Goal: Task Accomplishment & Management: Manage account settings

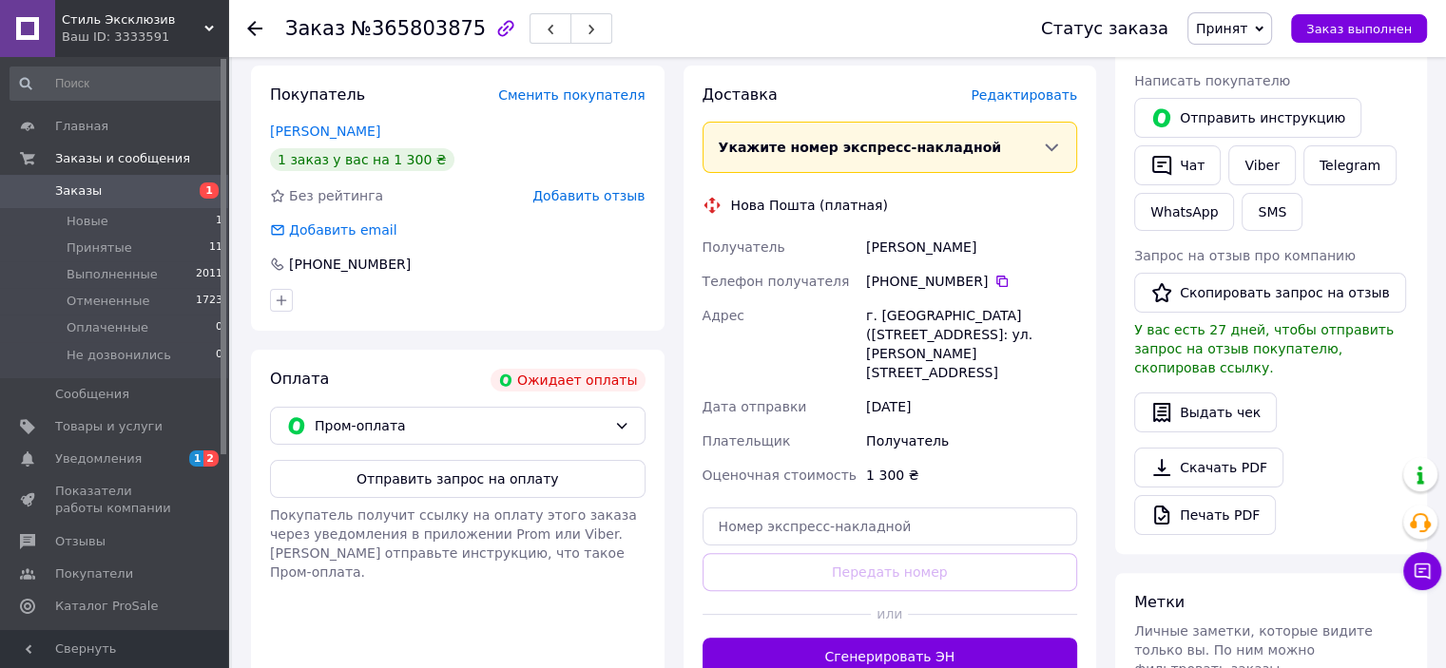
scroll to position [380, 0]
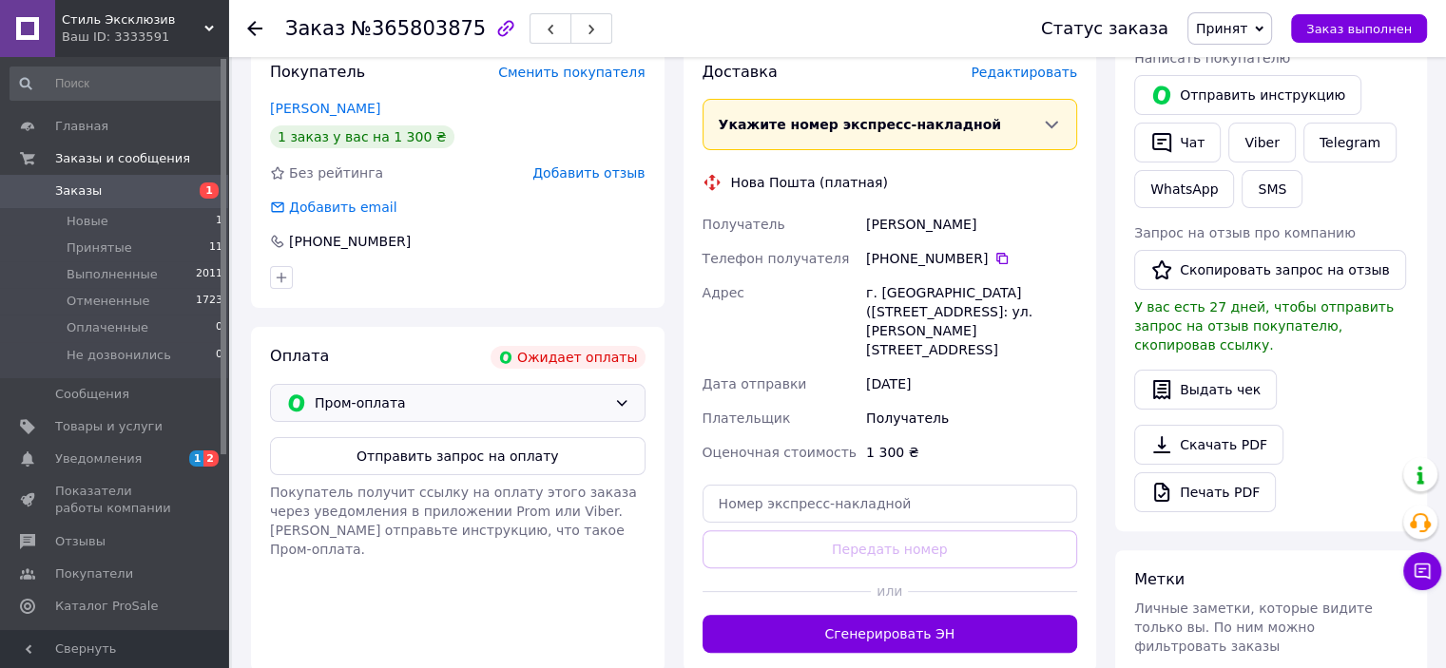
click at [625, 396] on icon at bounding box center [621, 403] width 15 height 15
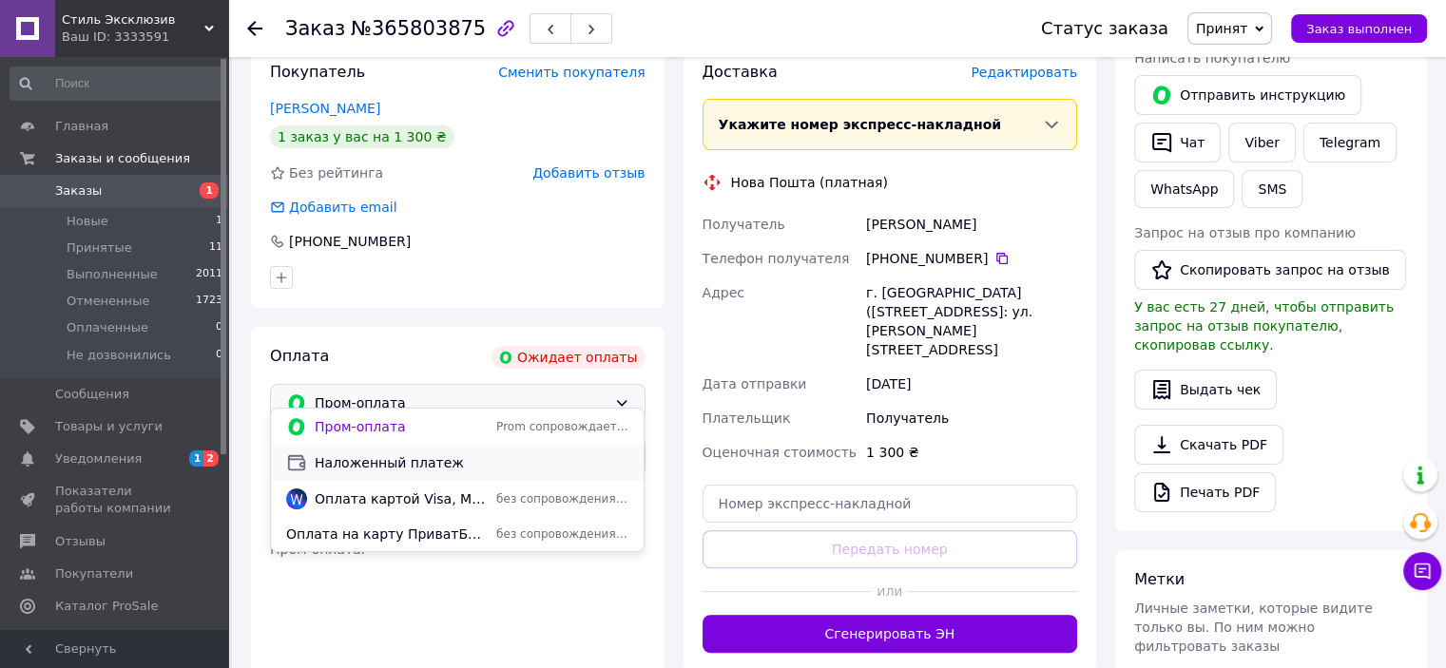
click at [601, 461] on span "Наложенный платеж" at bounding box center [472, 463] width 314 height 19
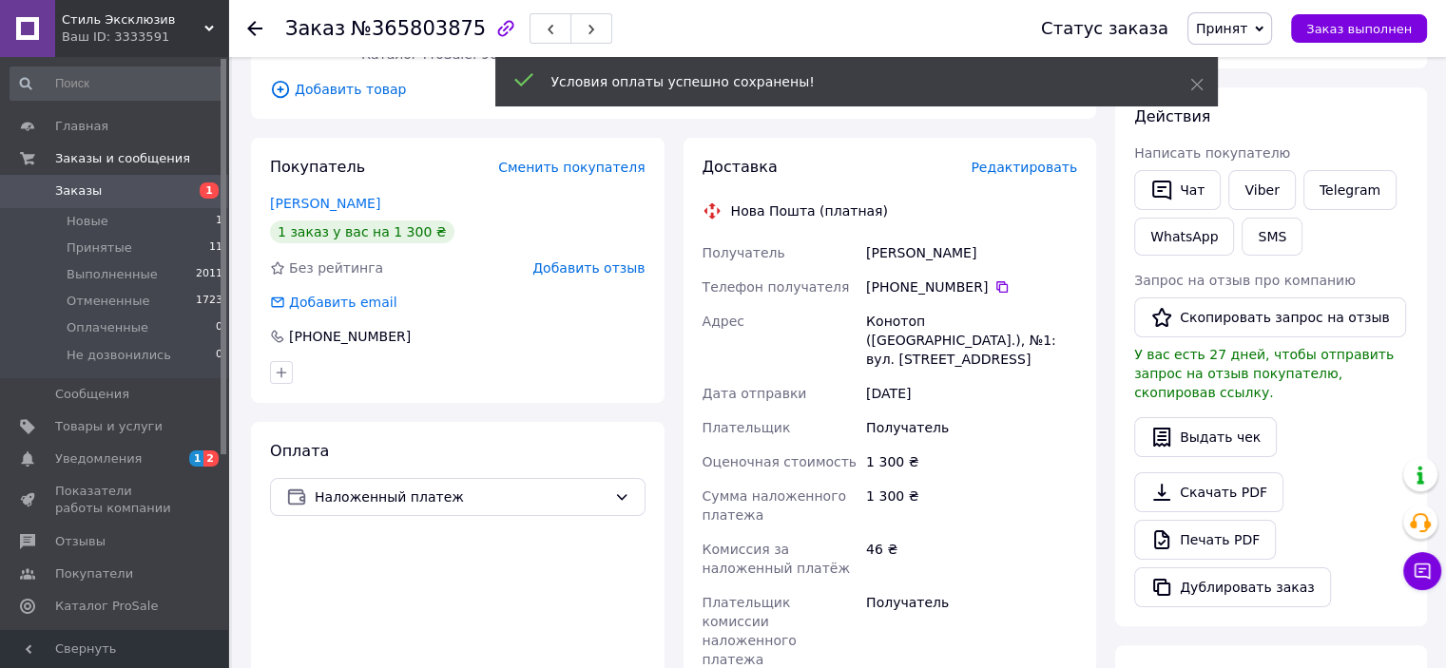
scroll to position [285, 0]
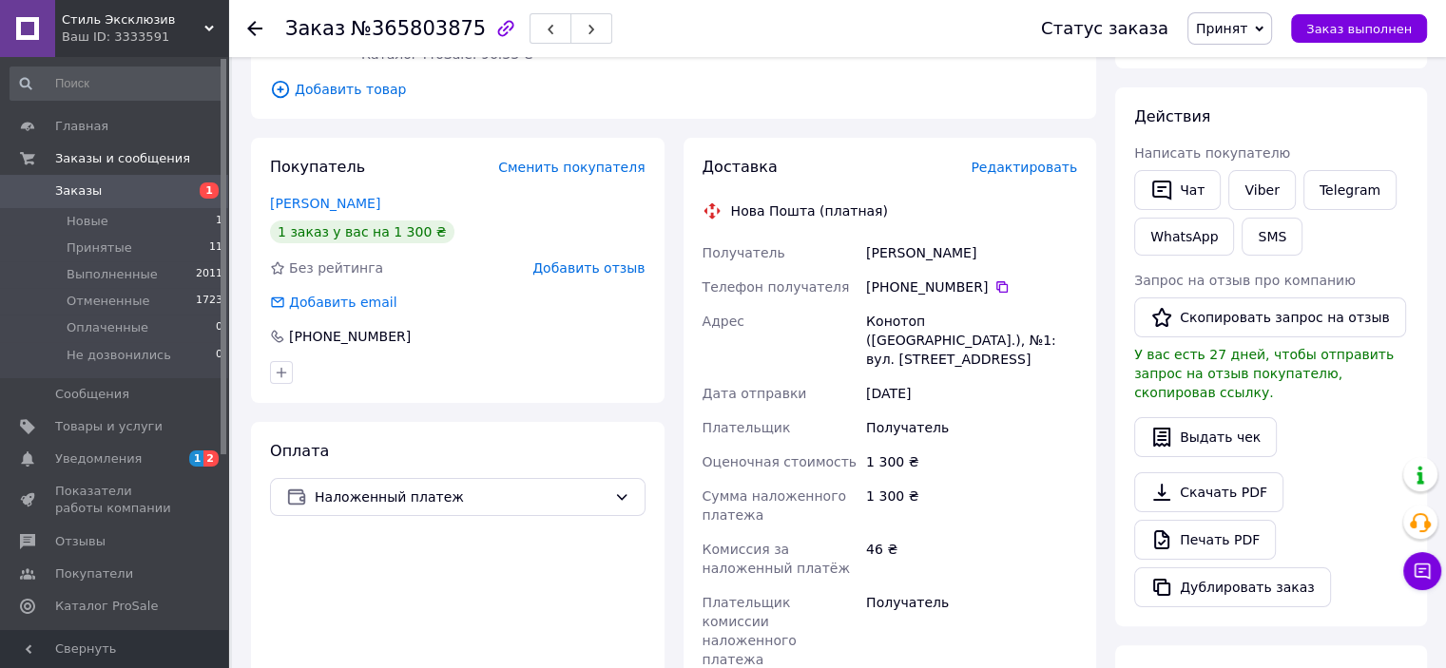
drag, startPoint x: 978, startPoint y: 230, endPoint x: 844, endPoint y: 228, distance: 134.1
click at [844, 236] on div "Получатель Хайлук Валентинп Телефон получателя +380 68 064 58 10   Адрес Коното…" at bounding box center [890, 456] width 383 height 441
copy div "Получатель Хайлук Валентинп"
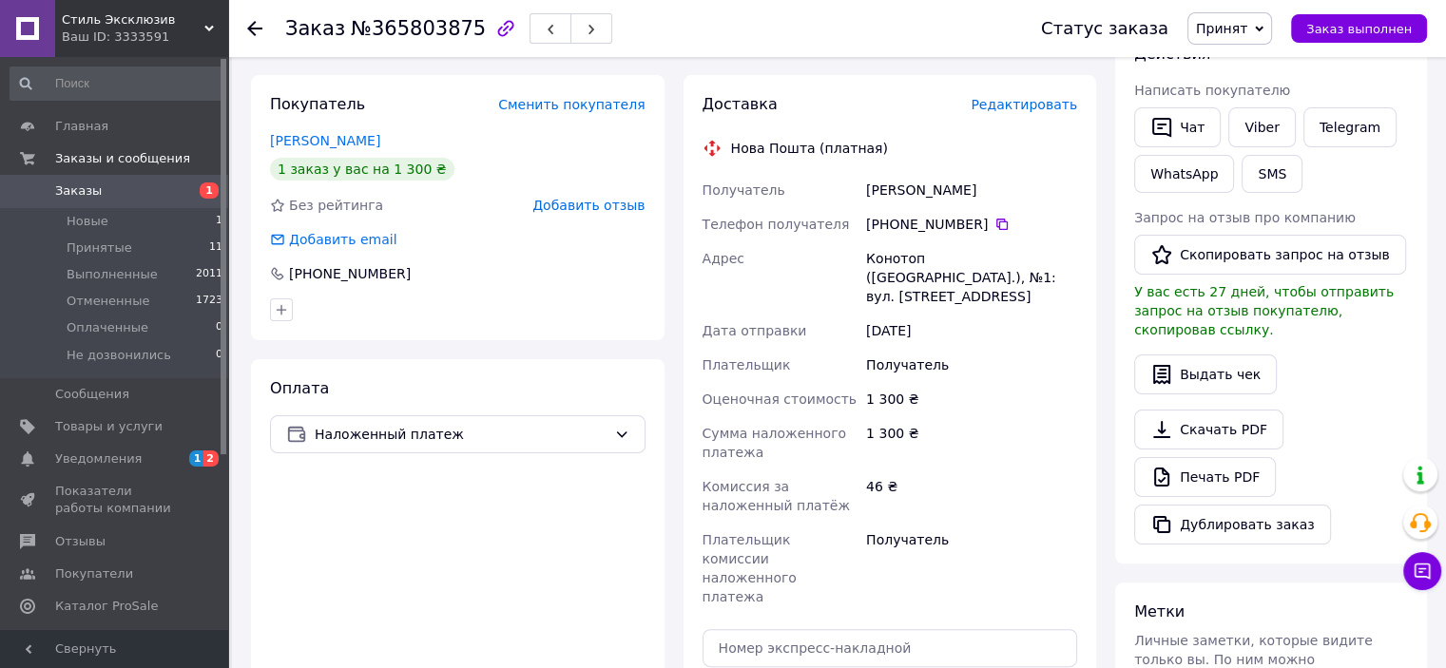
scroll to position [380, 0]
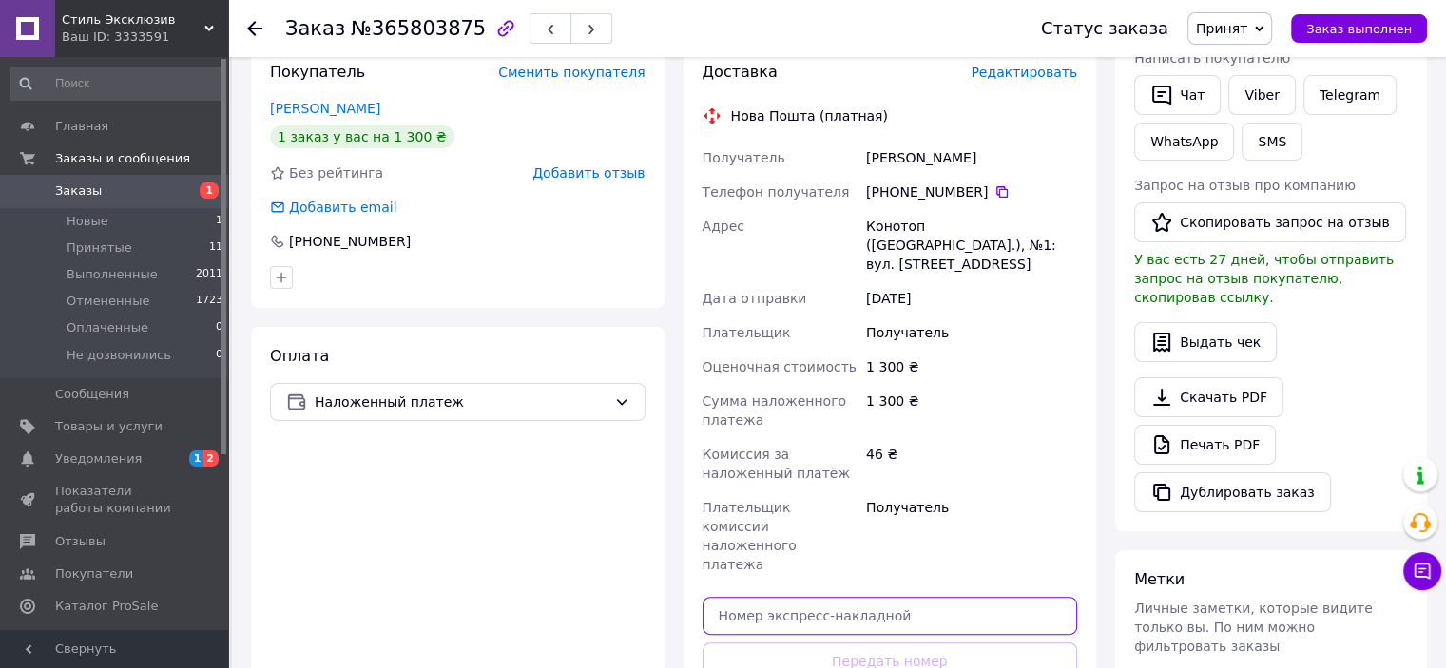
click at [830, 597] on input "text" at bounding box center [891, 616] width 376 height 38
paste input "20451267585071"
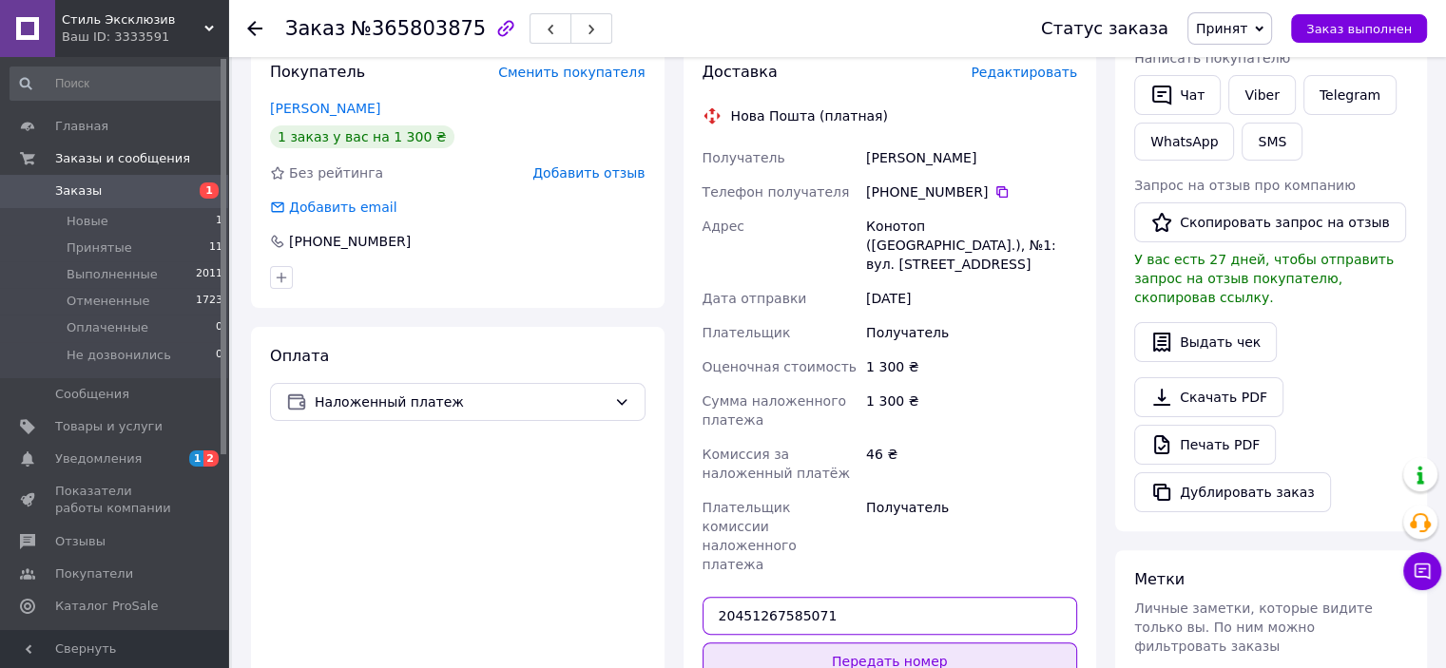
type input "20451267585071"
click at [880, 643] on button "Передать номер" at bounding box center [891, 662] width 376 height 38
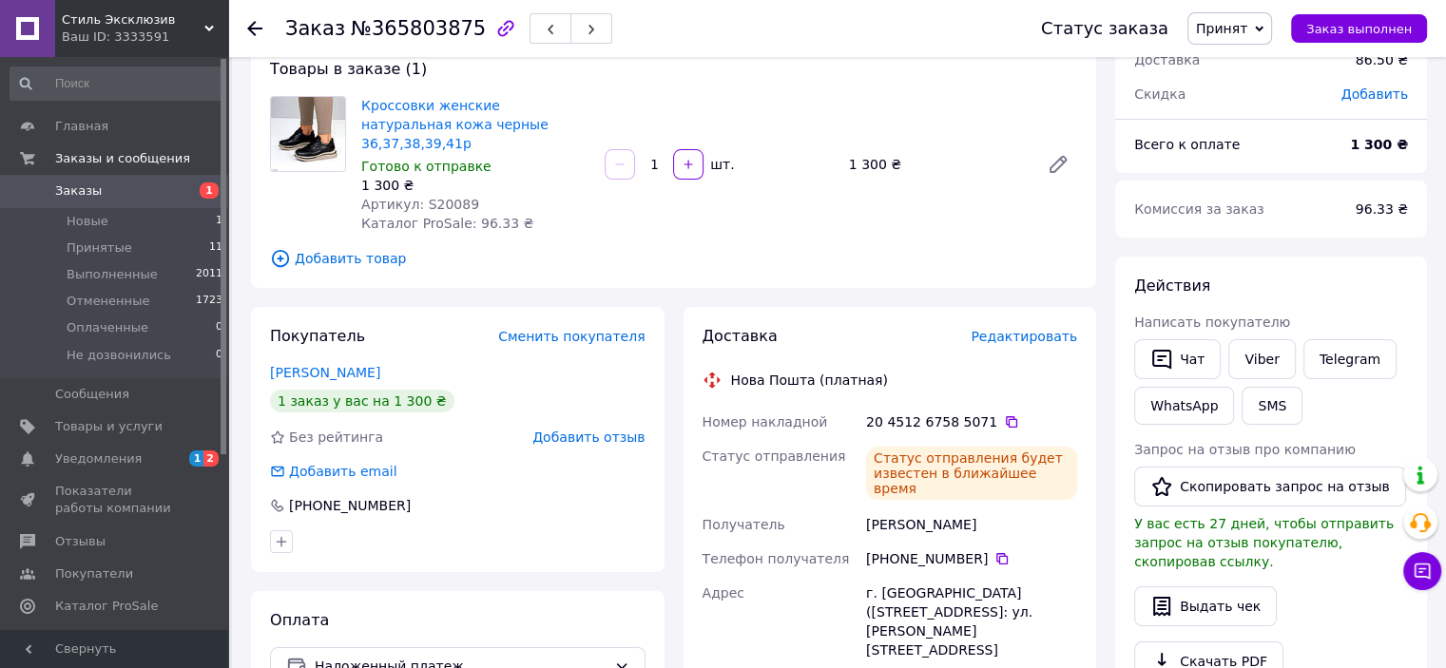
scroll to position [0, 0]
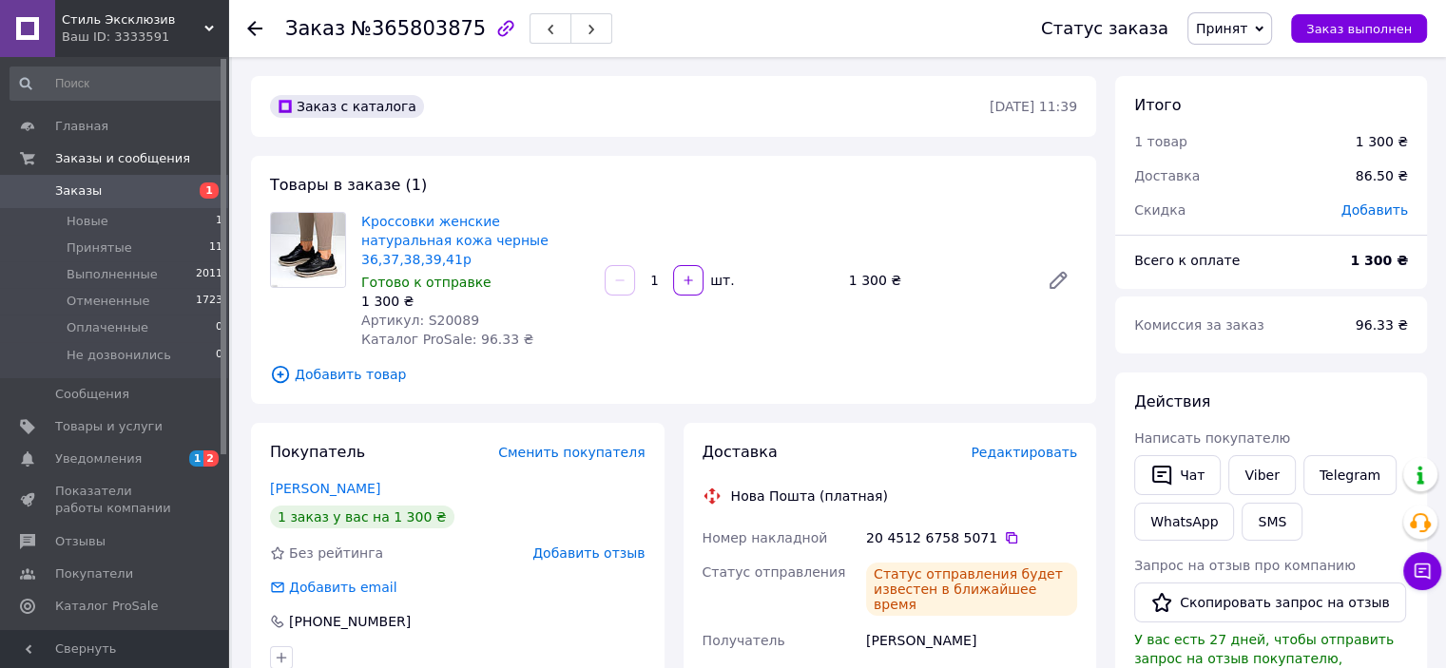
click at [254, 27] on use at bounding box center [254, 28] width 15 height 15
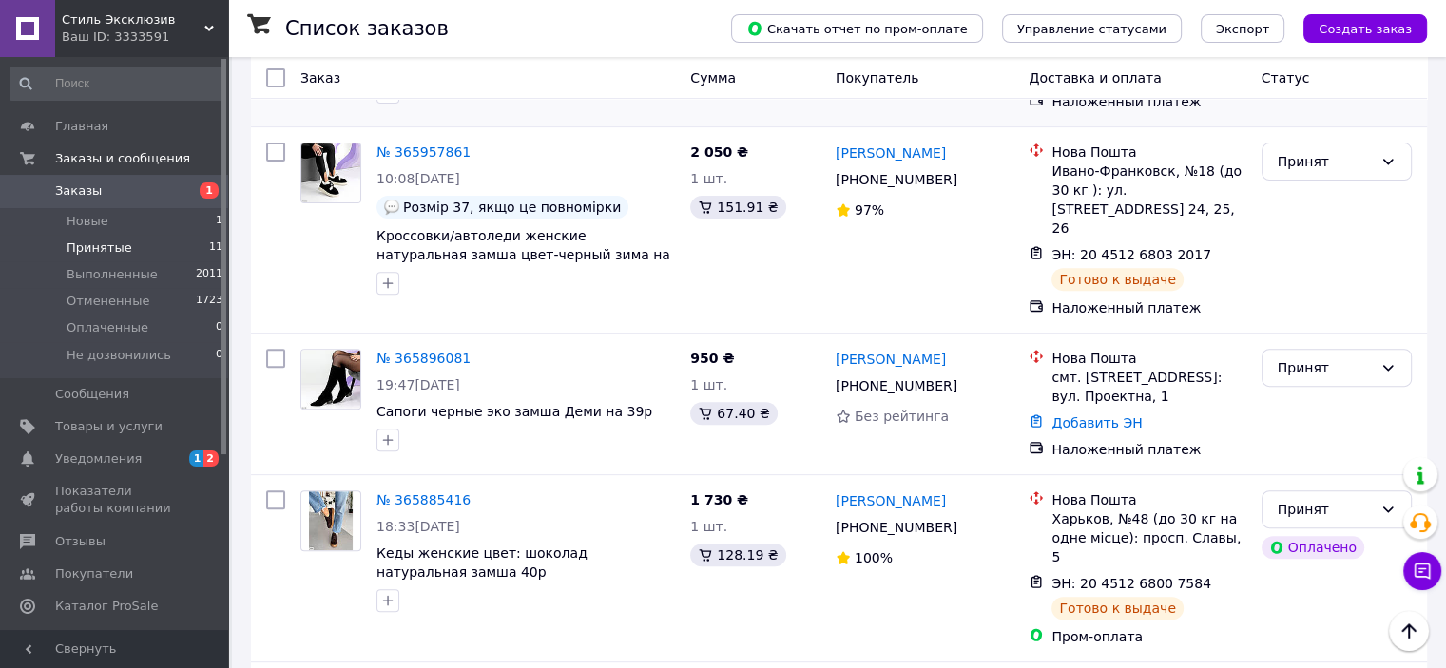
scroll to position [666, 0]
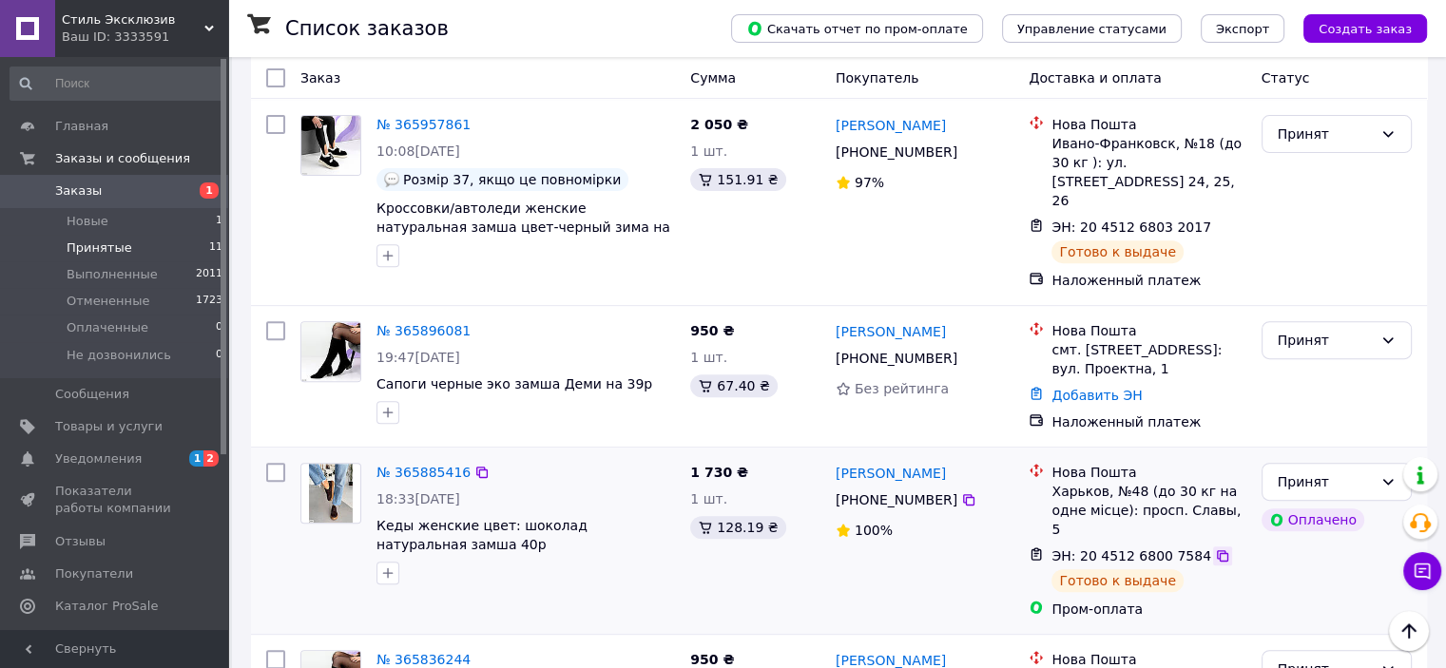
click at [1215, 549] on icon at bounding box center [1222, 556] width 15 height 15
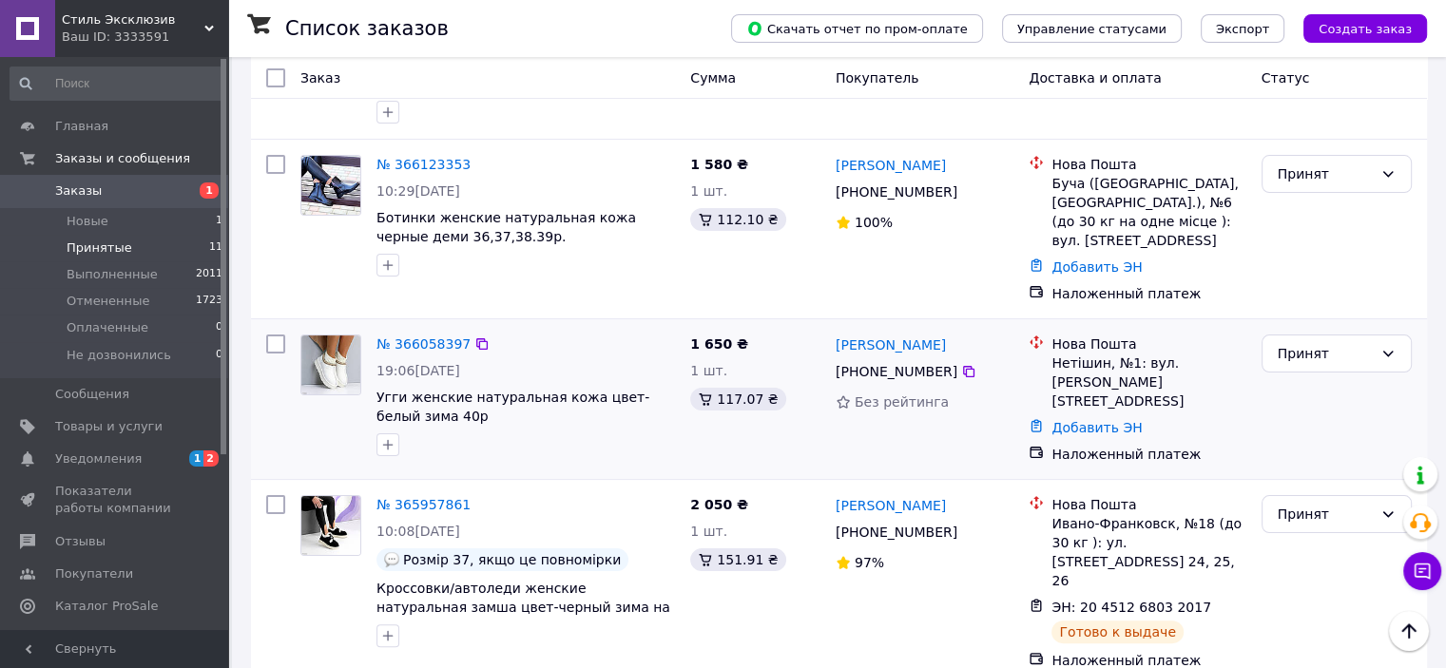
scroll to position [0, 0]
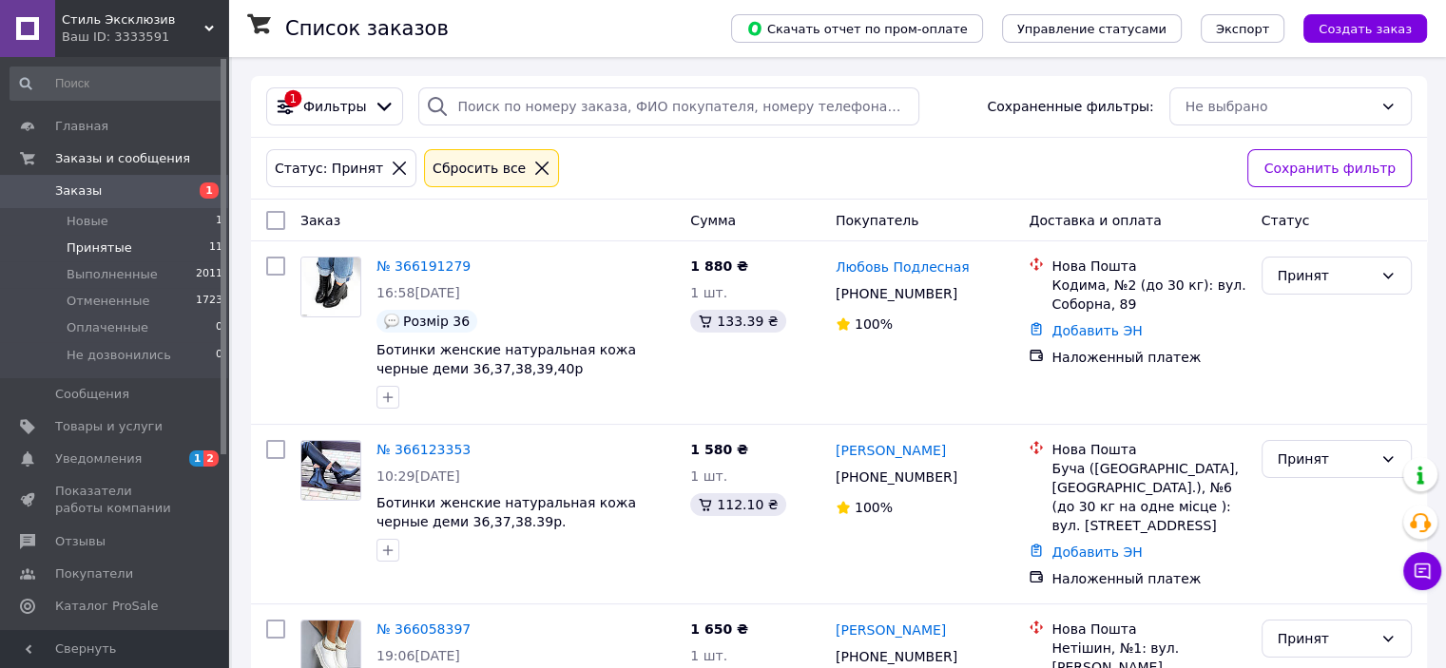
click at [533, 161] on icon at bounding box center [541, 168] width 17 height 17
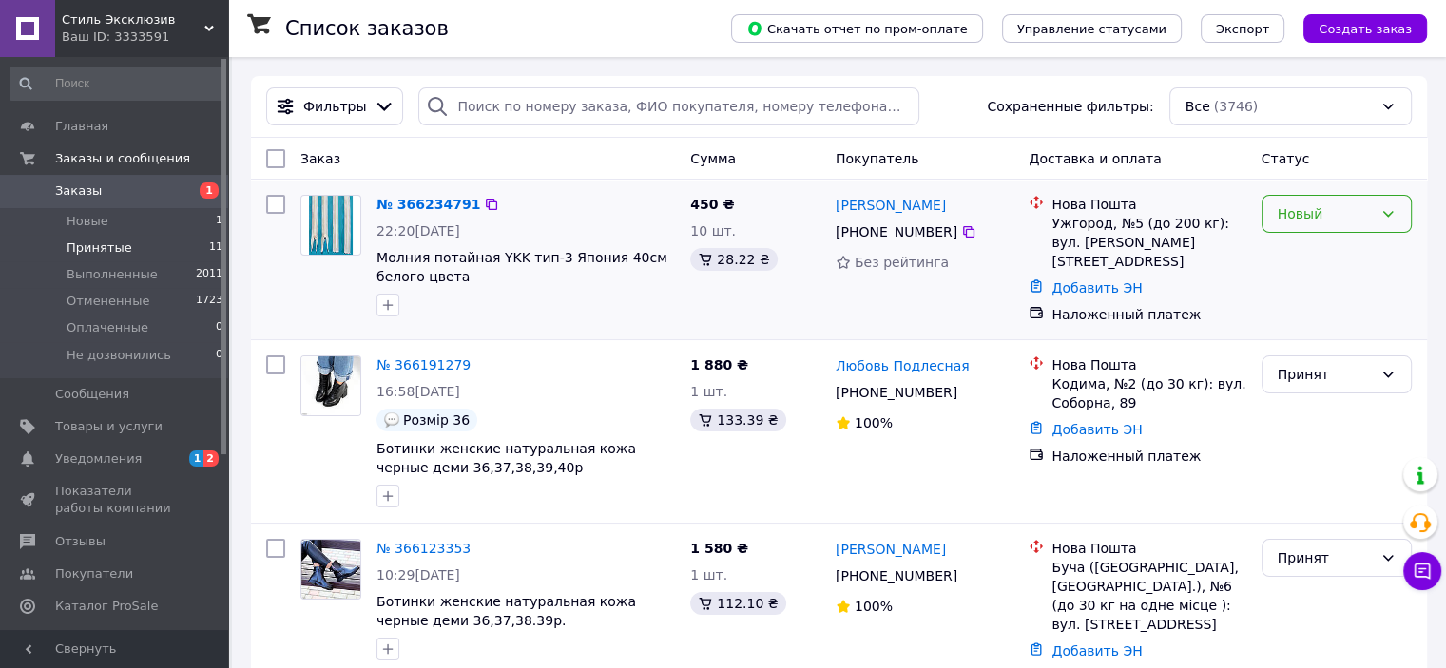
click at [1331, 208] on div "Новый" at bounding box center [1325, 213] width 95 height 21
click at [1324, 252] on li "Принят" at bounding box center [1336, 256] width 148 height 34
click at [97, 250] on span "Принятые" at bounding box center [100, 248] width 66 height 17
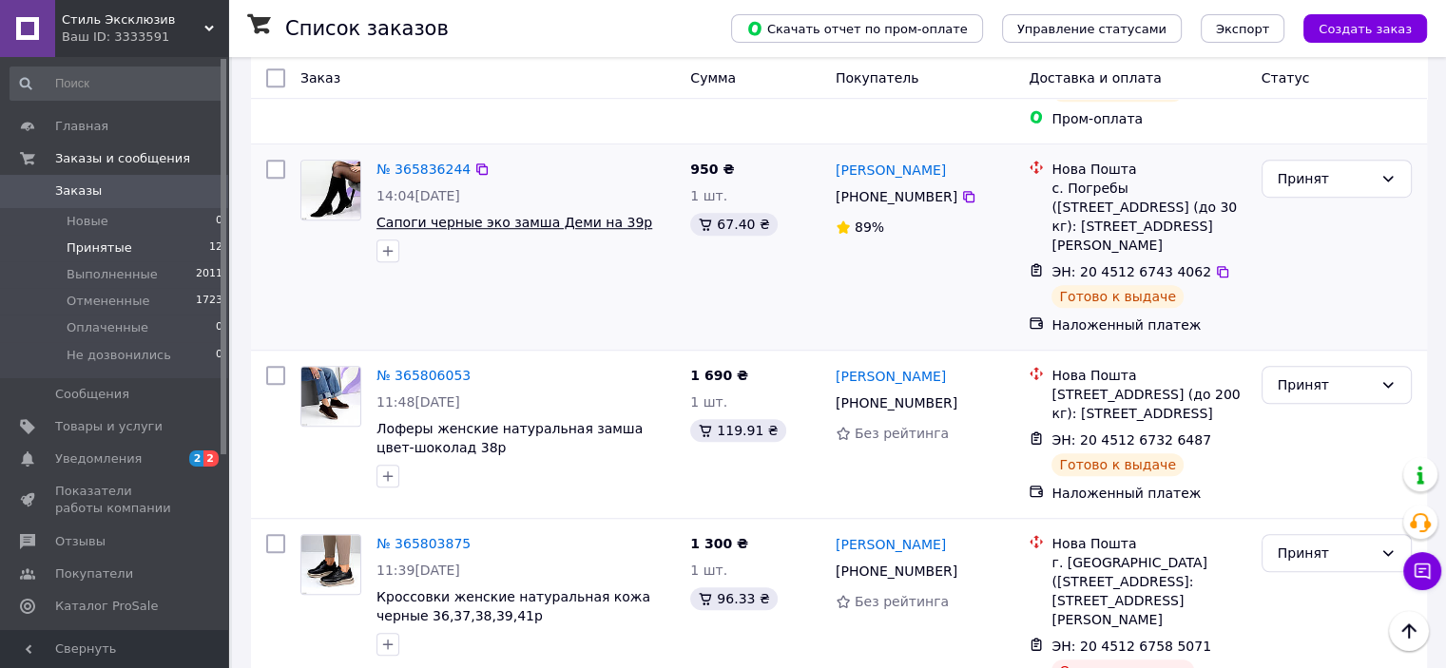
scroll to position [1331, 0]
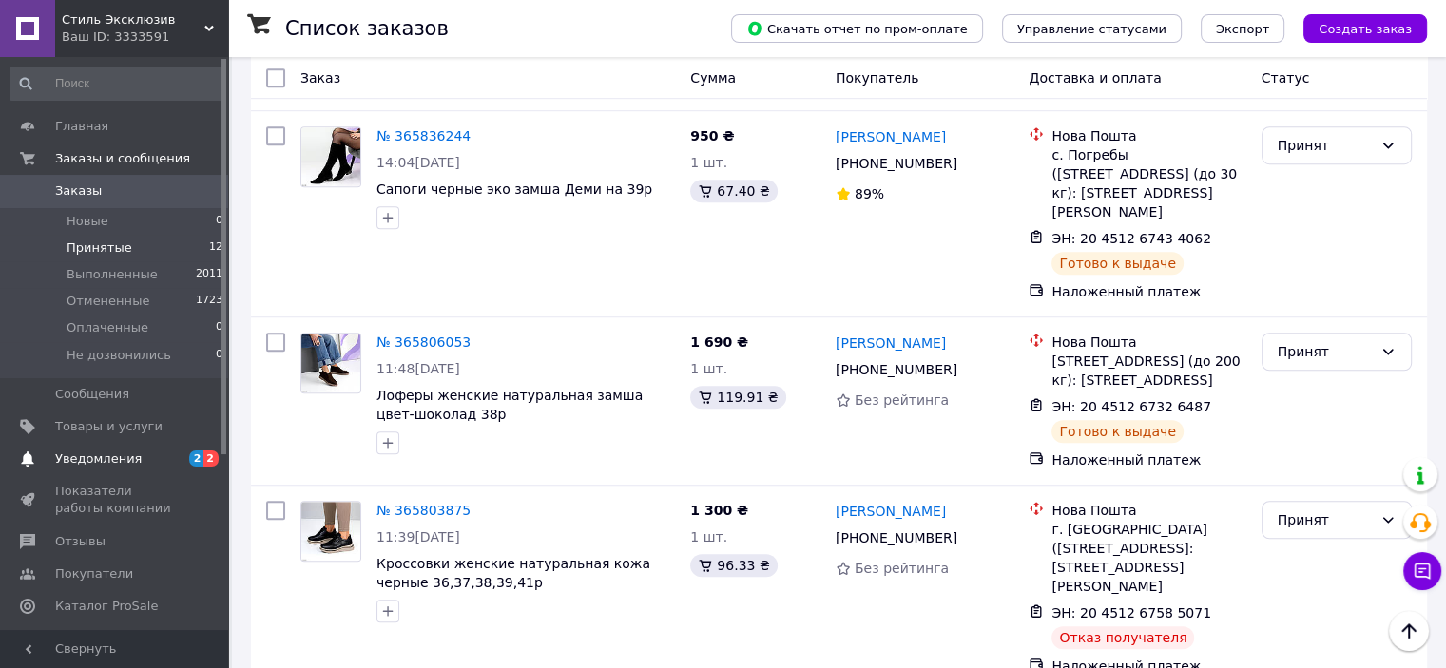
click at [115, 463] on span "Уведомления" at bounding box center [98, 459] width 87 height 17
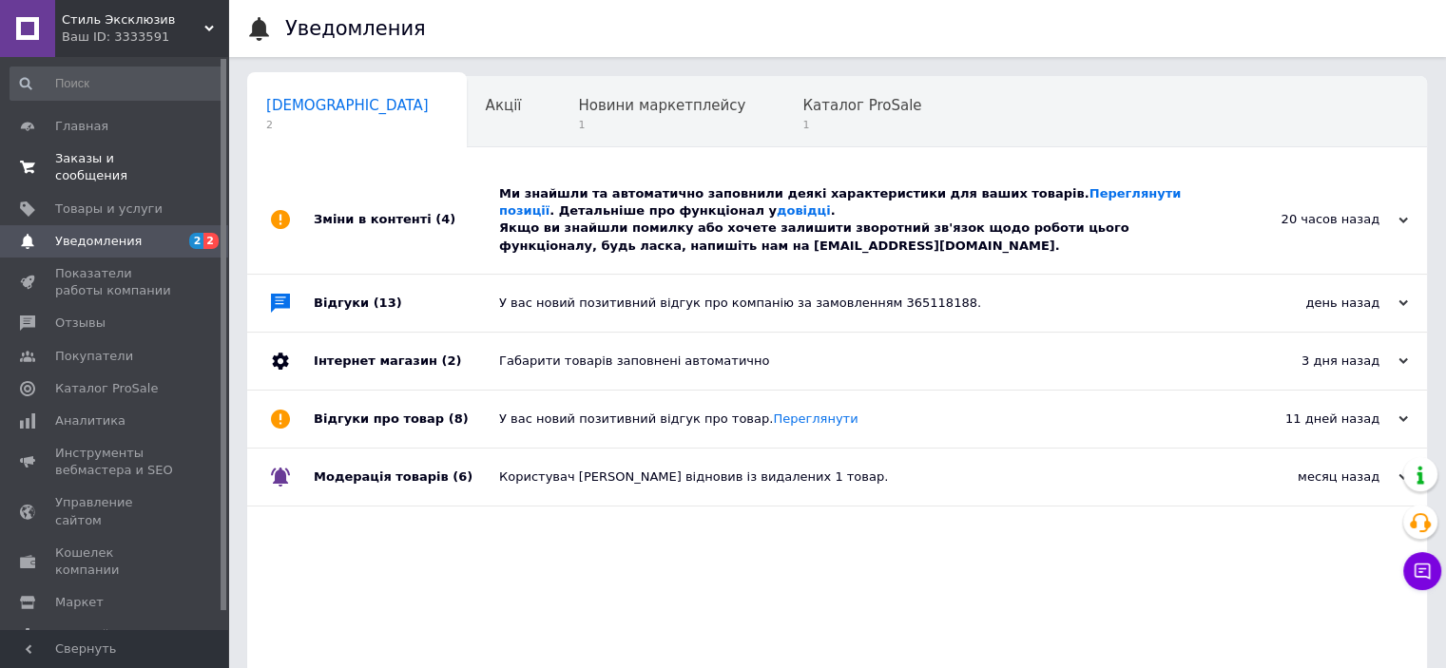
click at [108, 157] on span "Заказы и сообщения" at bounding box center [115, 167] width 121 height 34
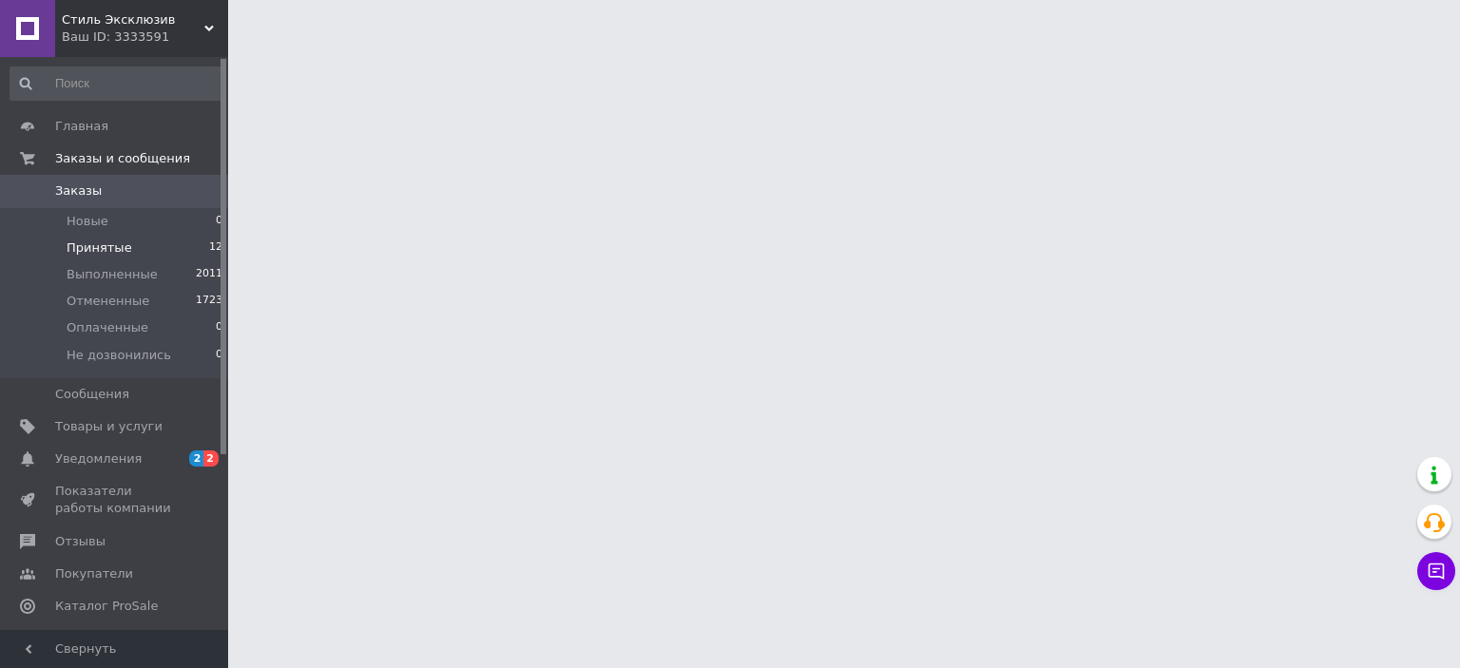
click at [105, 246] on span "Принятые" at bounding box center [100, 248] width 66 height 17
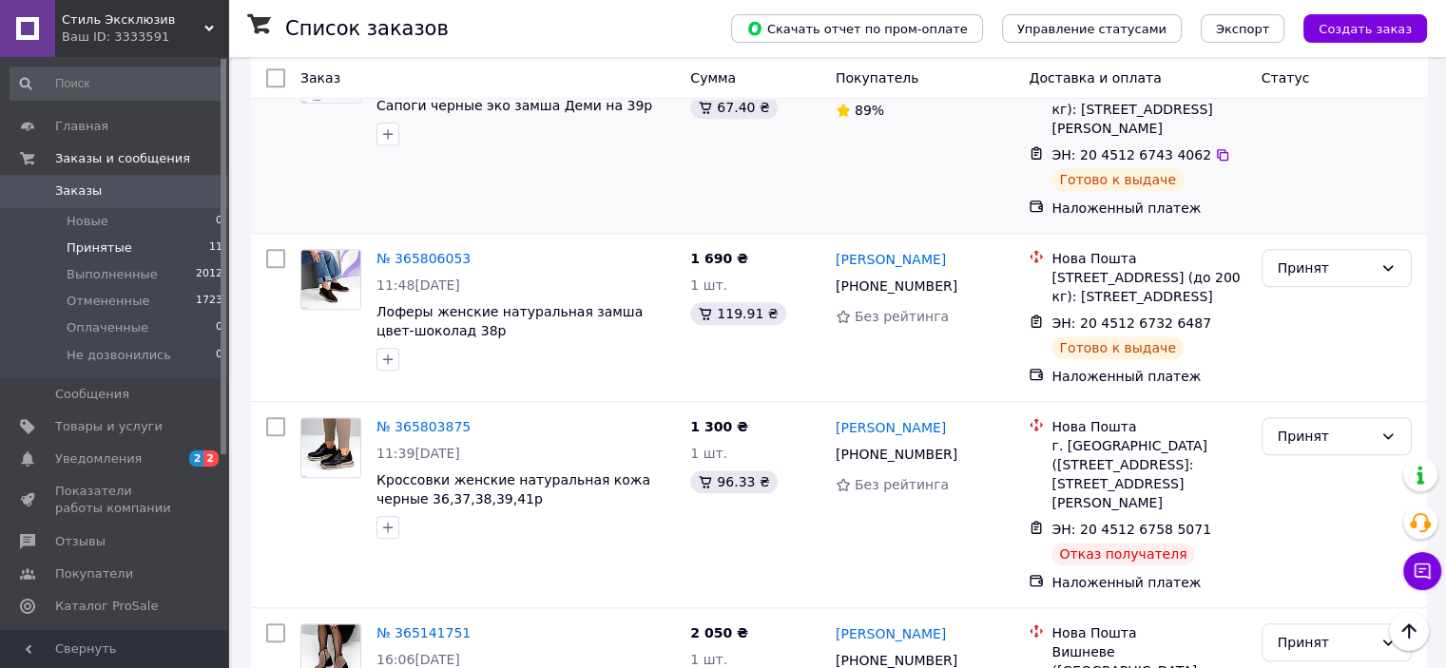
scroll to position [1487, 0]
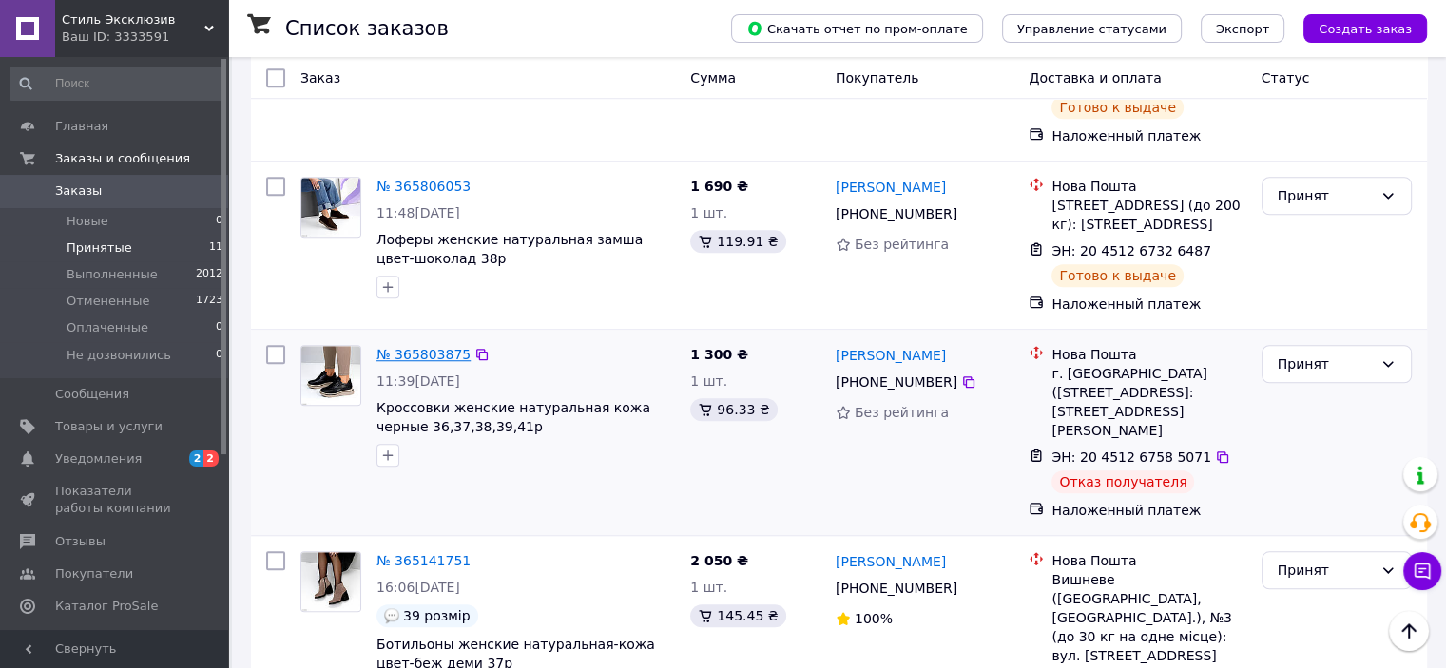
click at [416, 347] on link "№ 365803875" at bounding box center [424, 354] width 94 height 15
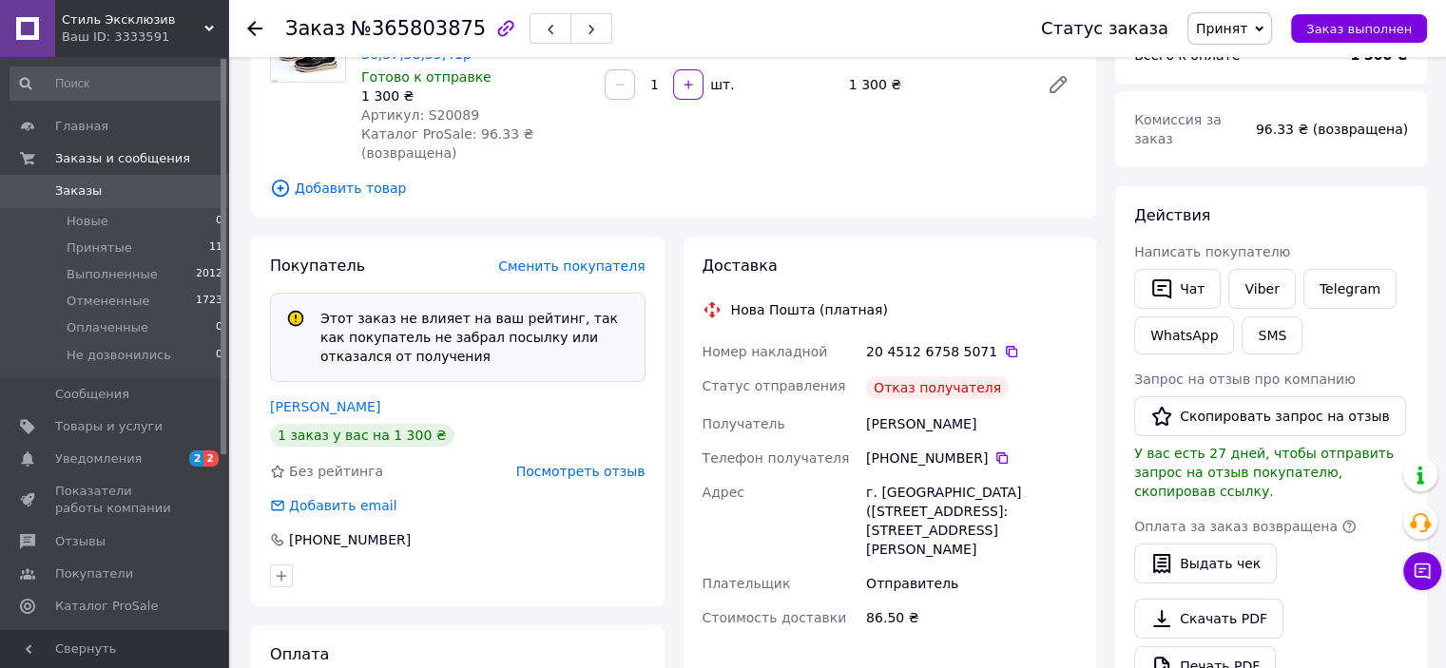
scroll to position [285, 0]
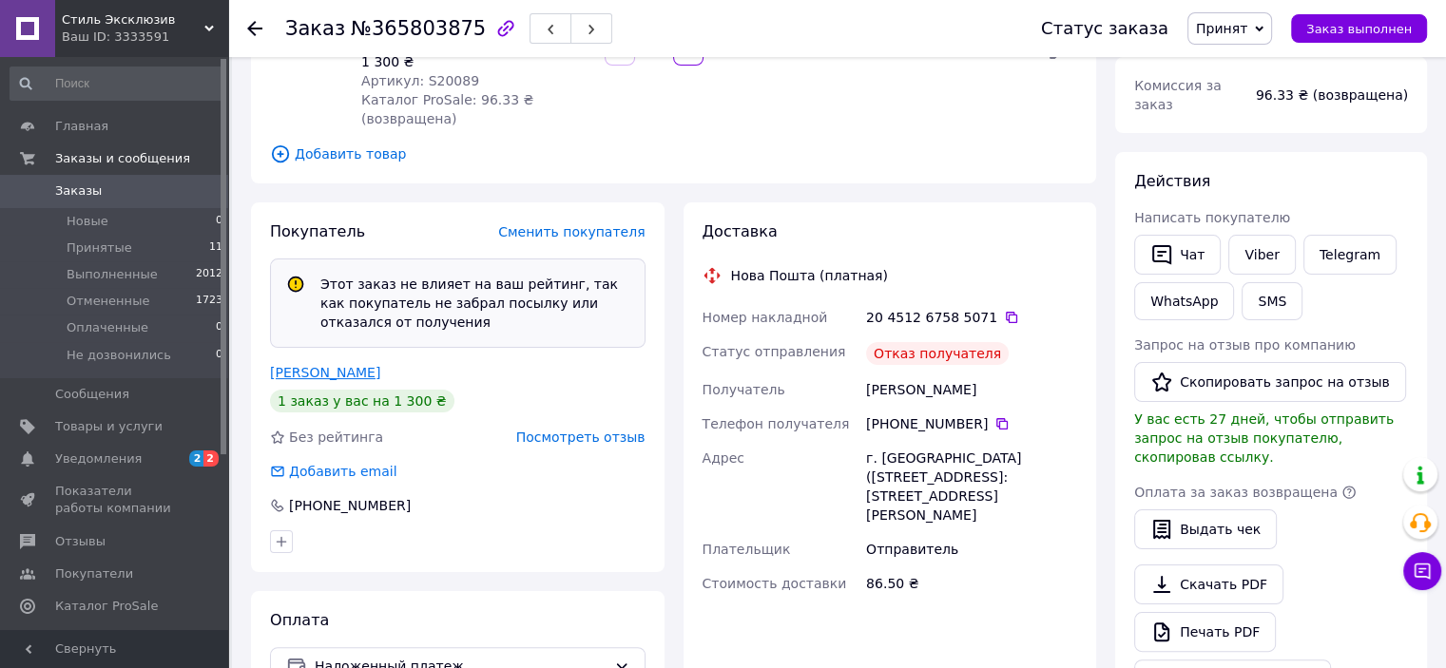
click at [341, 365] on link "[PERSON_NAME]" at bounding box center [325, 372] width 110 height 15
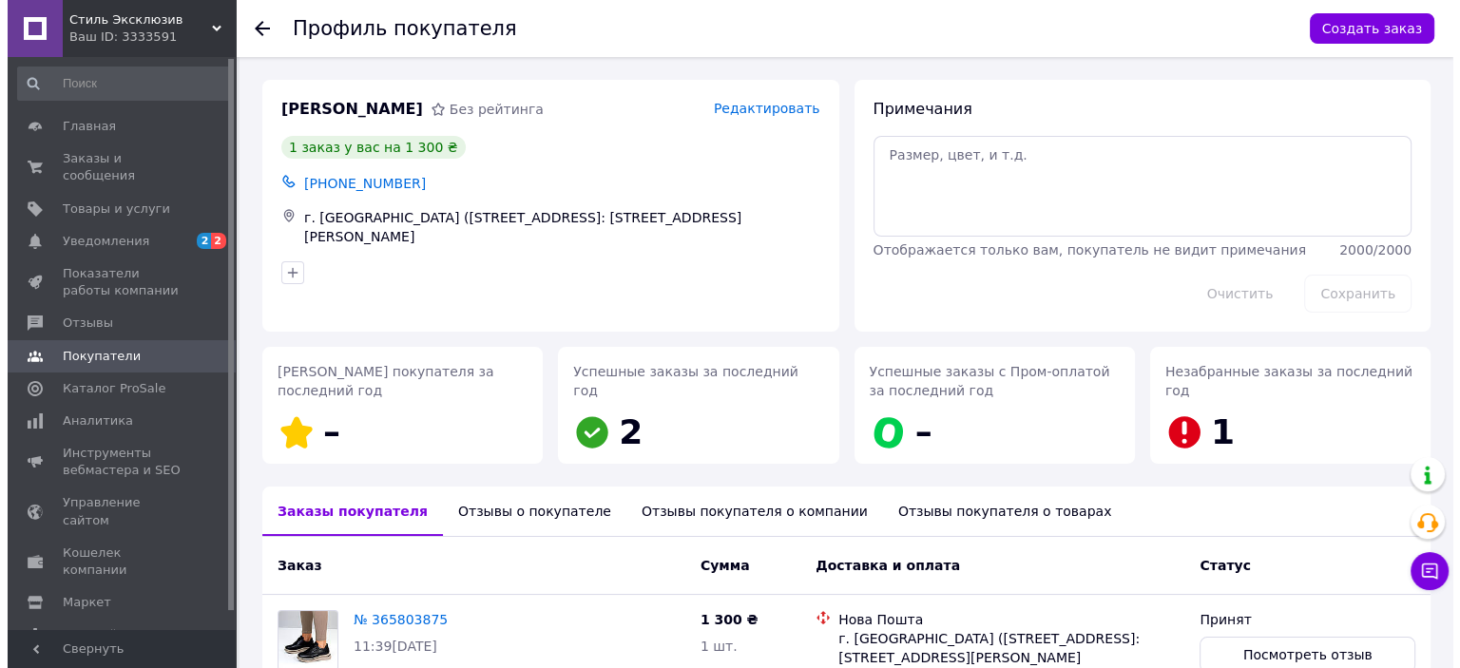
scroll to position [95, 0]
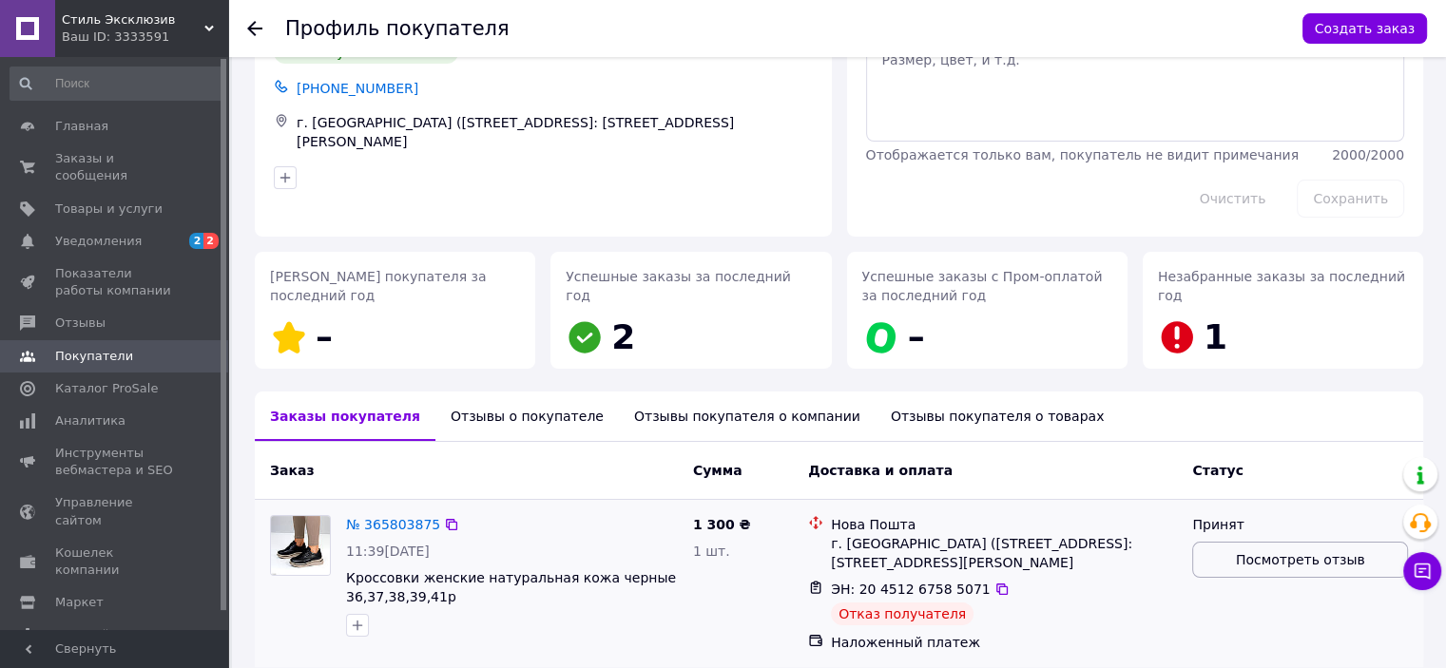
click at [1312, 552] on span "Посмотреть отзыв" at bounding box center [1300, 560] width 129 height 19
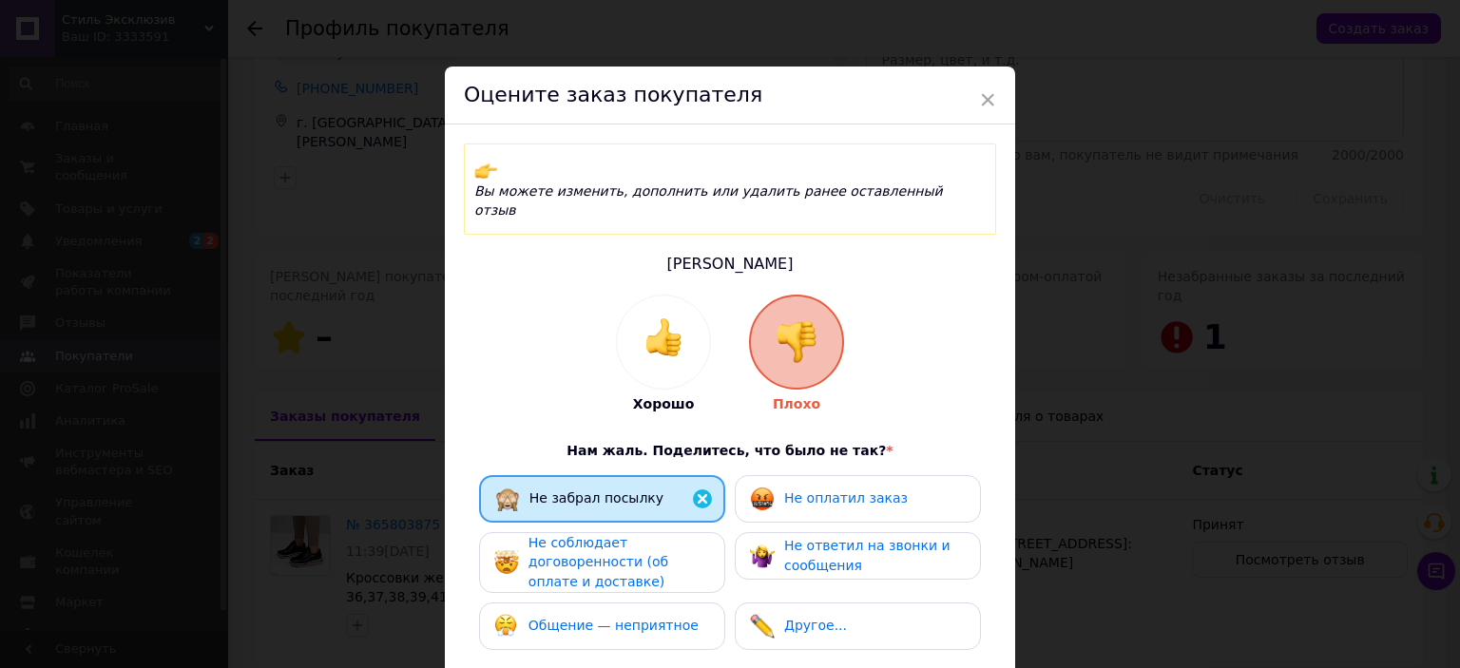
click at [672, 603] on div "Общение — неприятное" at bounding box center [602, 627] width 246 height 48
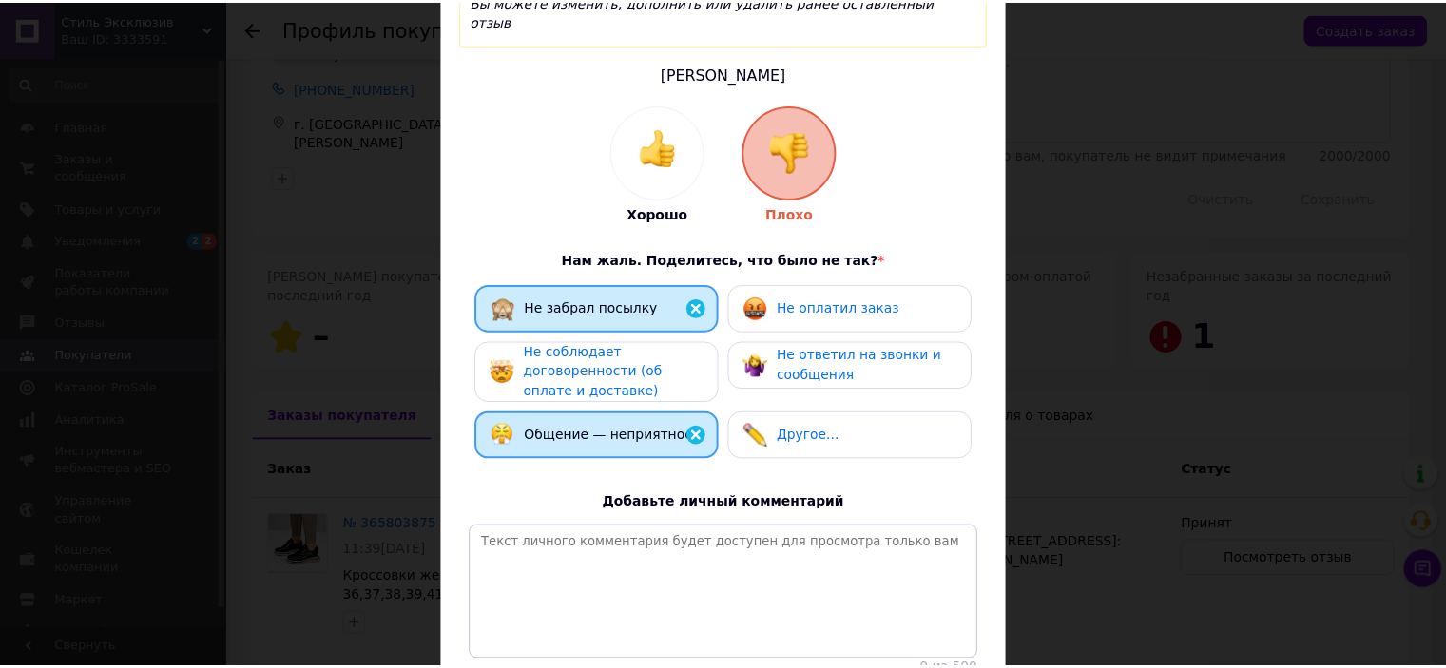
scroll to position [324, 0]
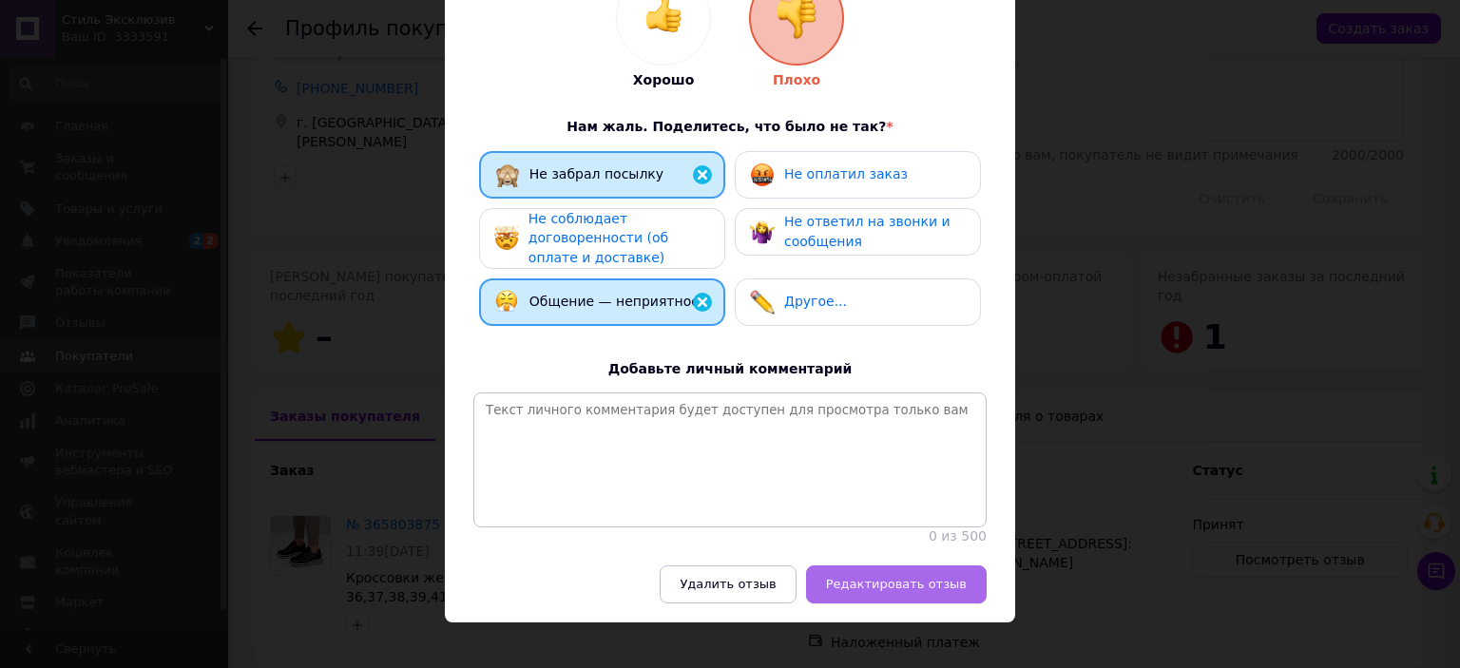
click at [910, 577] on span "Редактировать отзыв" at bounding box center [896, 584] width 141 height 14
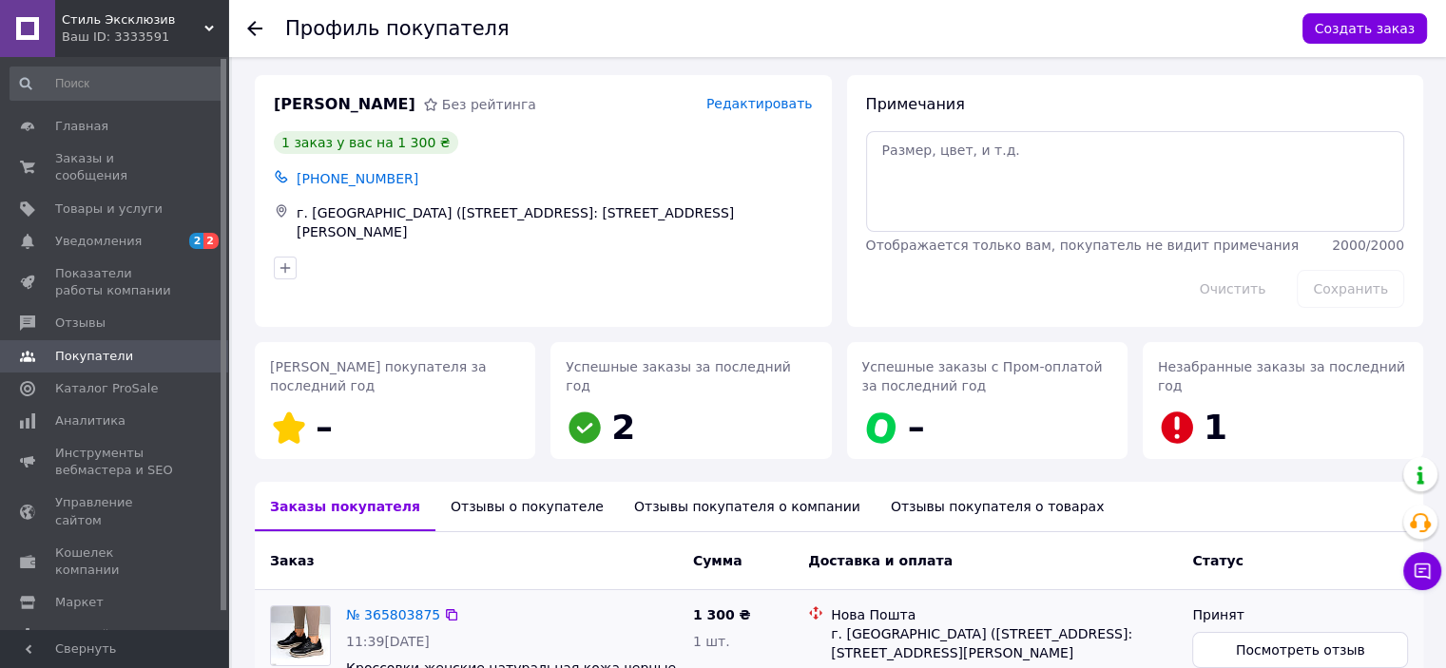
scroll to position [0, 0]
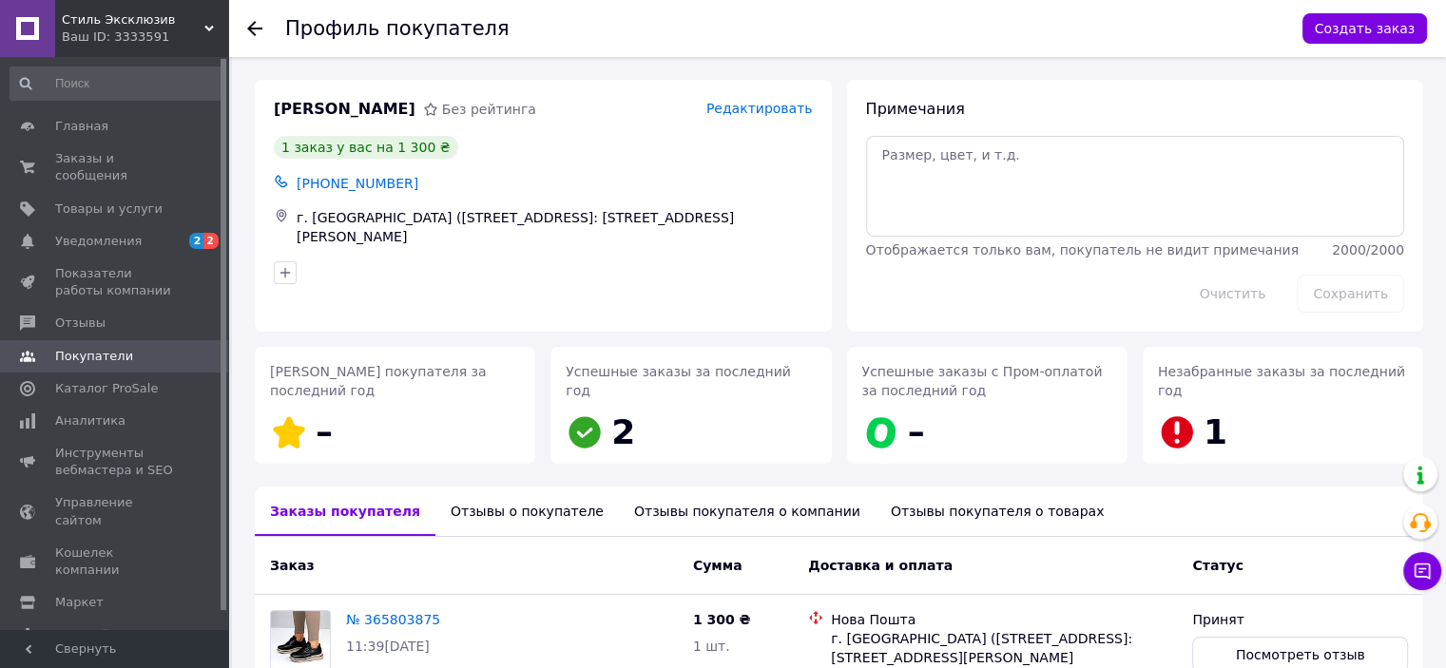
click at [252, 22] on icon at bounding box center [254, 28] width 15 height 15
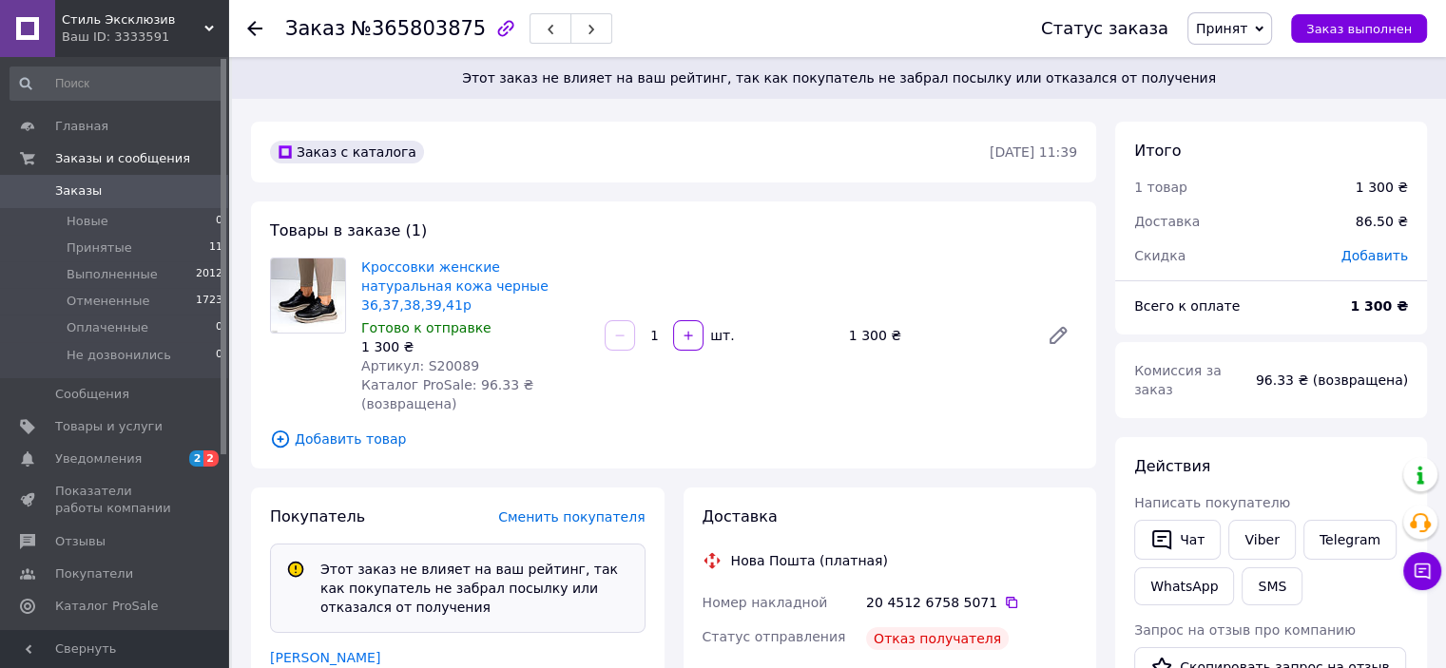
click at [1247, 26] on span "Принят" at bounding box center [1221, 28] width 51 height 15
click at [1240, 92] on li "Отменен" at bounding box center [1251, 95] width 124 height 29
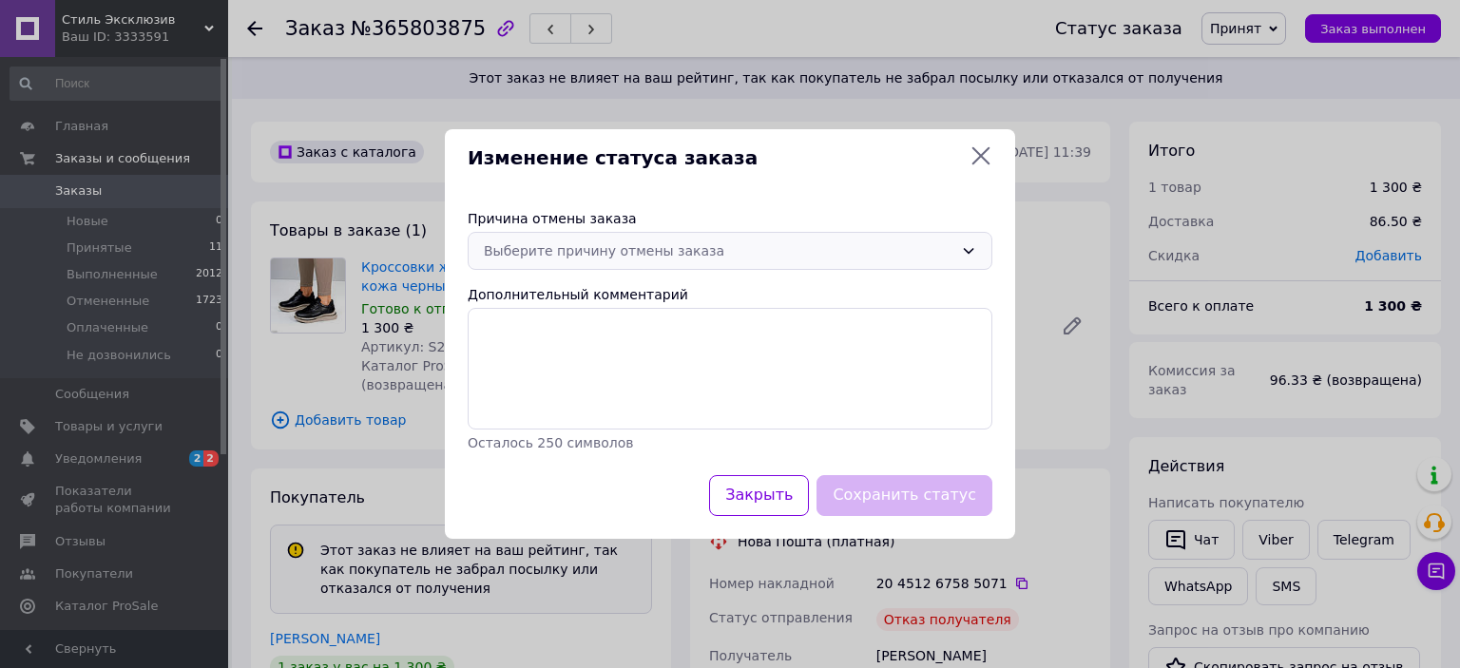
click at [976, 246] on icon at bounding box center [968, 250] width 15 height 15
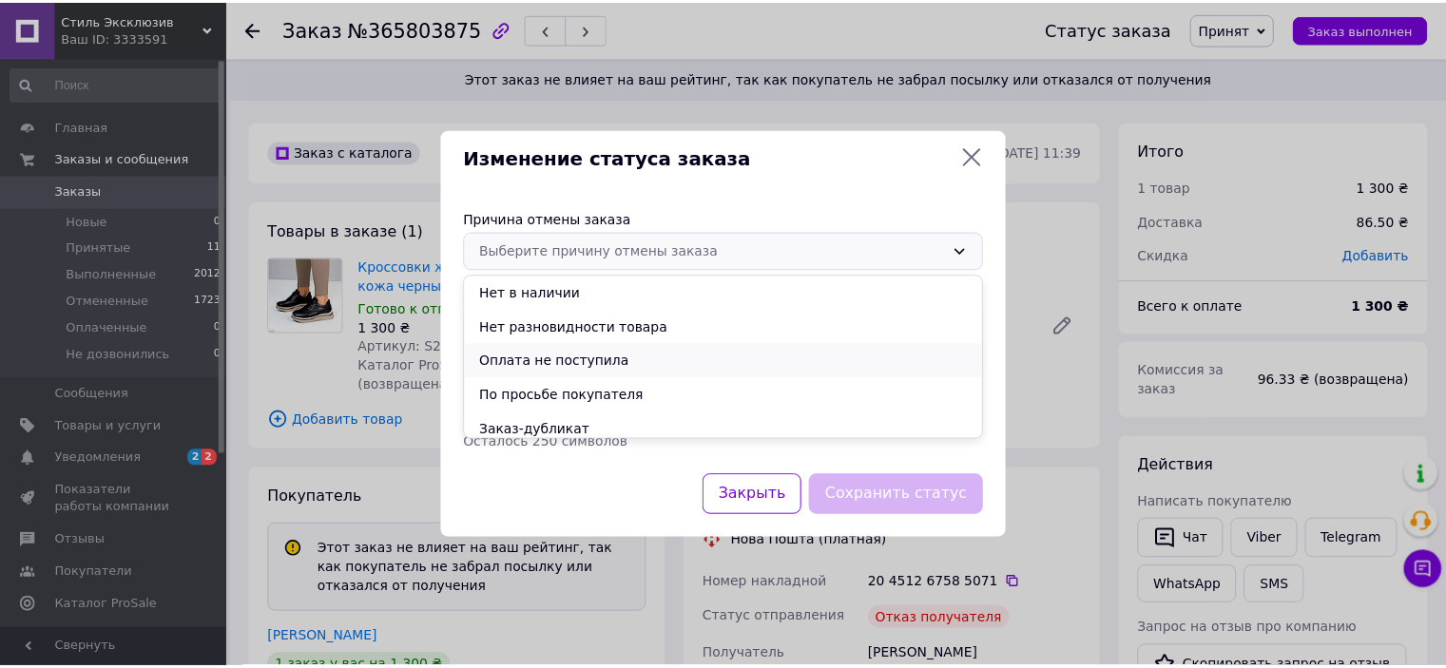
scroll to position [76, 0]
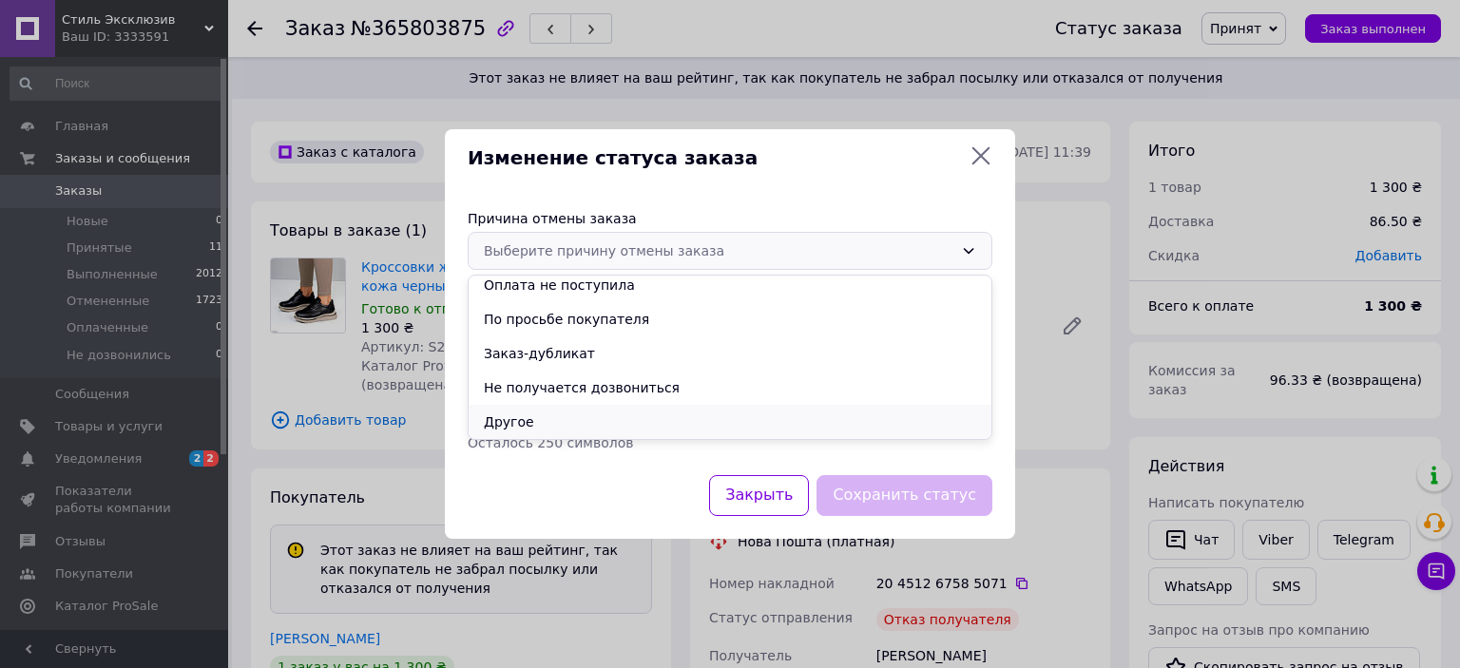
click at [766, 421] on li "Другое" at bounding box center [730, 422] width 523 height 34
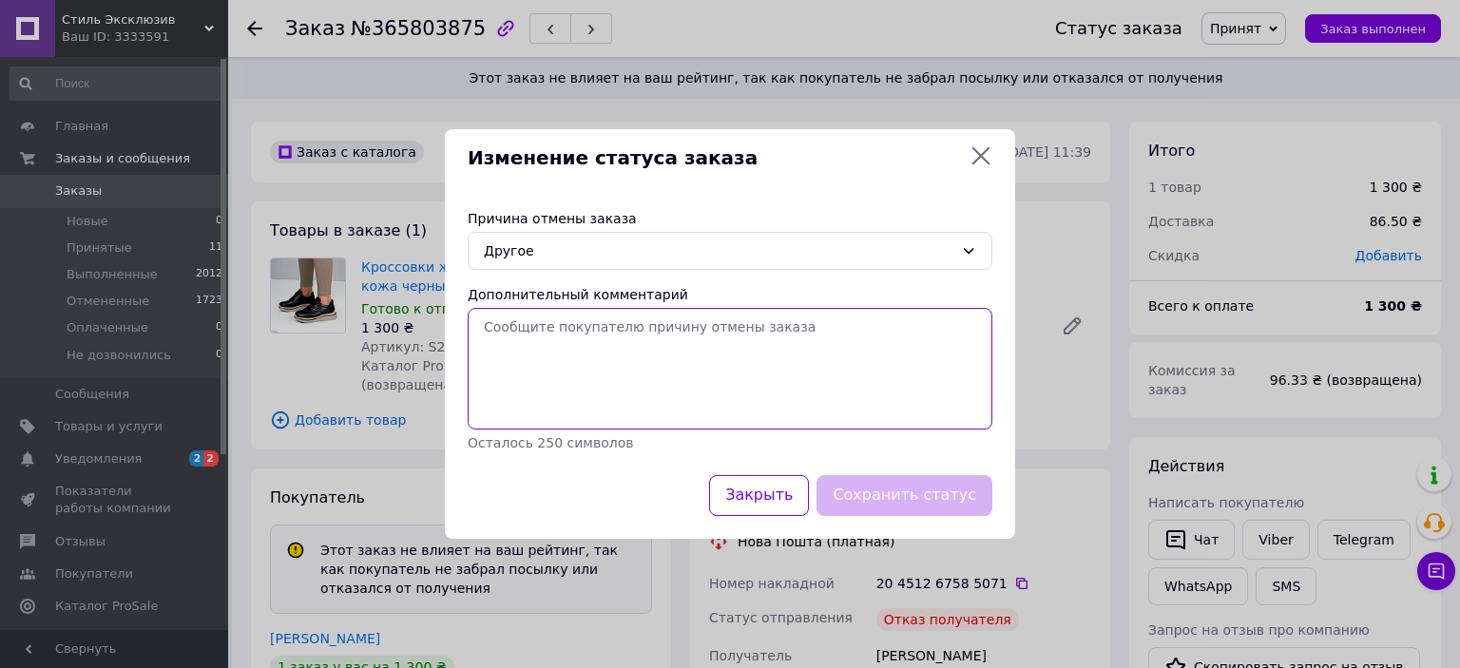
click at [755, 372] on textarea "Дополнительный комментарий" at bounding box center [730, 369] width 525 height 122
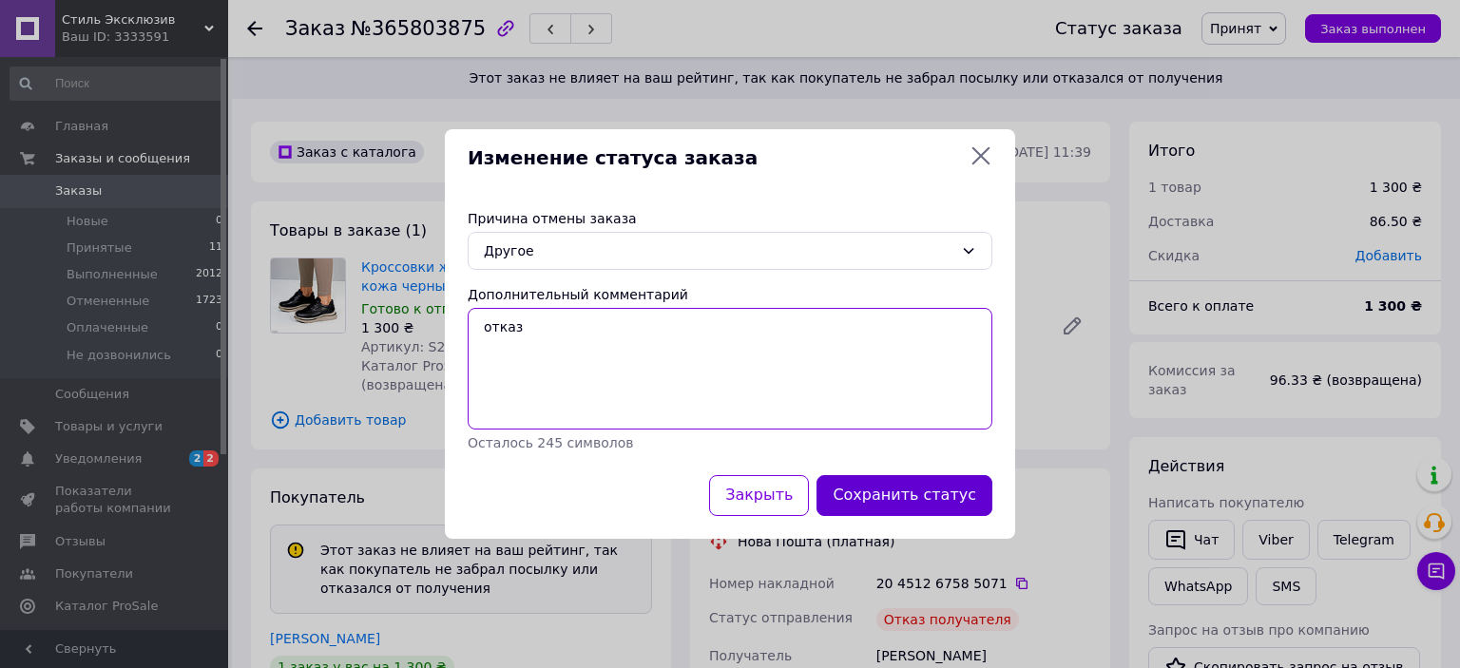
type textarea "отказ"
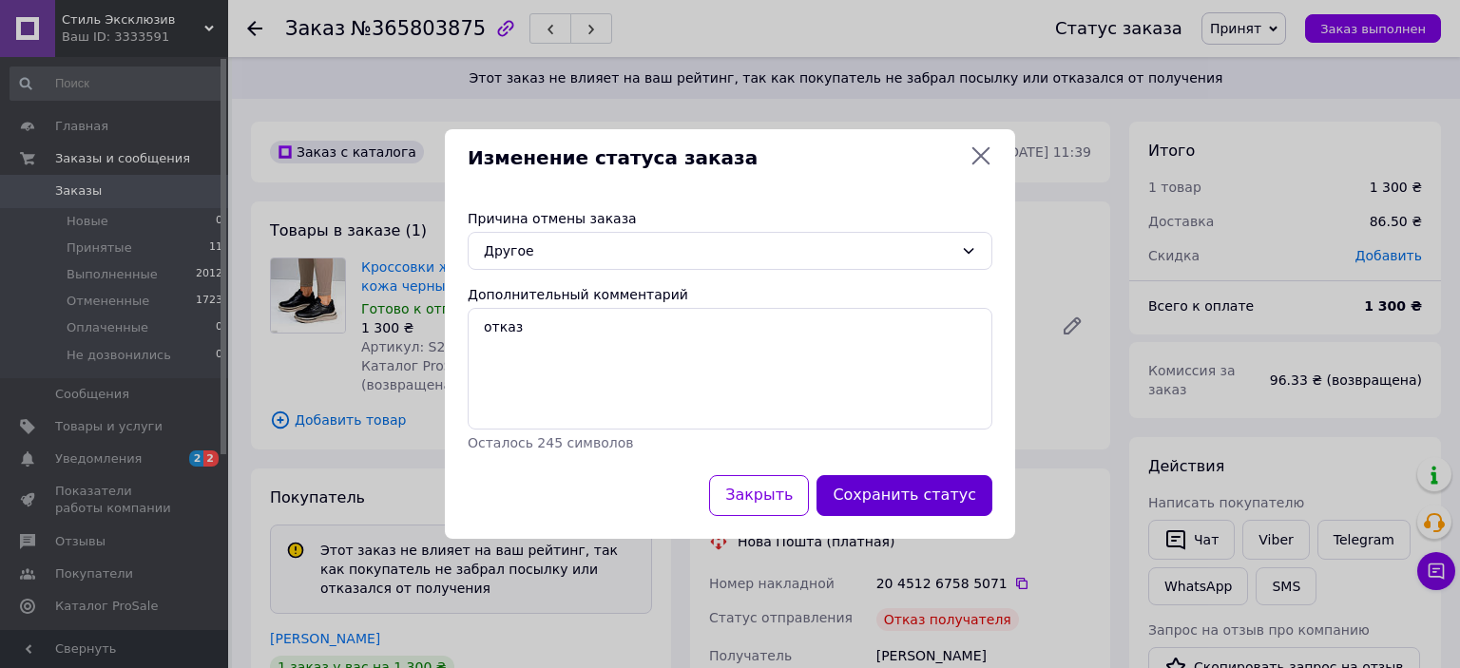
click at [912, 501] on button "Сохранить статус" at bounding box center [905, 495] width 176 height 41
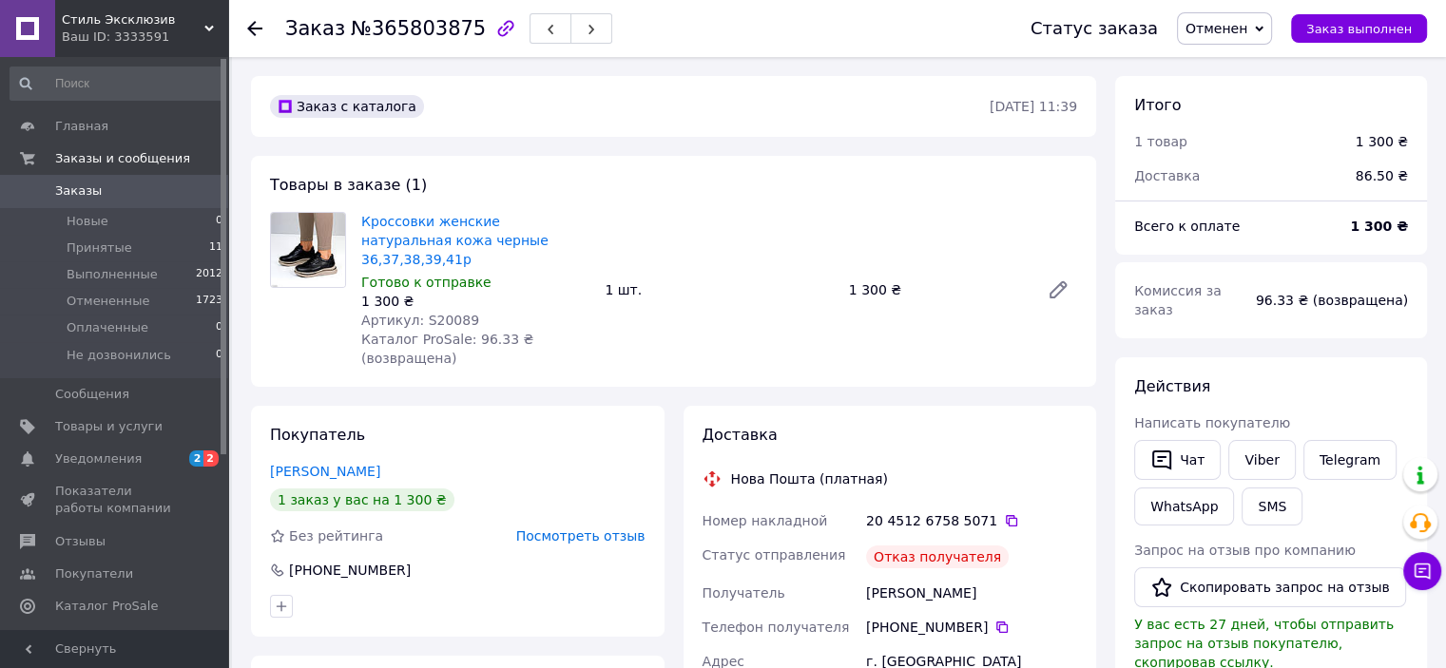
click at [251, 26] on use at bounding box center [254, 28] width 15 height 15
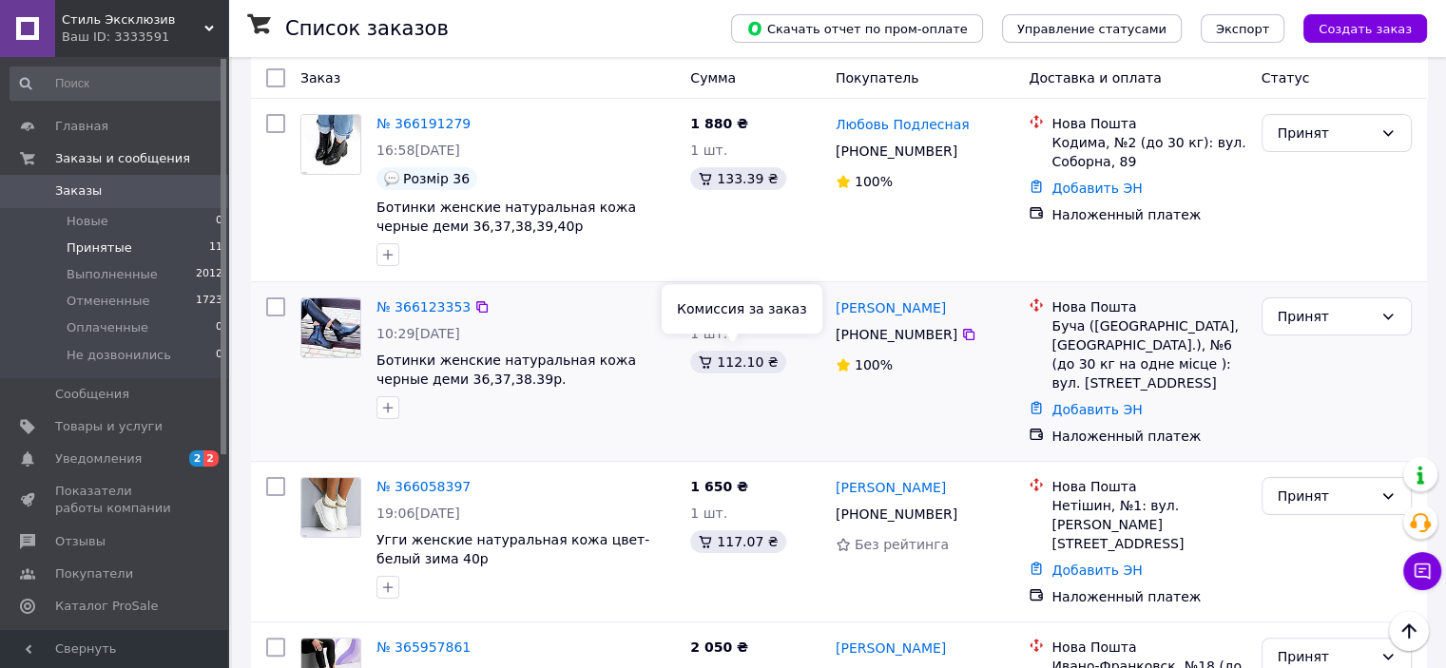
scroll to position [346, 0]
